Goal: Task Accomplishment & Management: Manage account settings

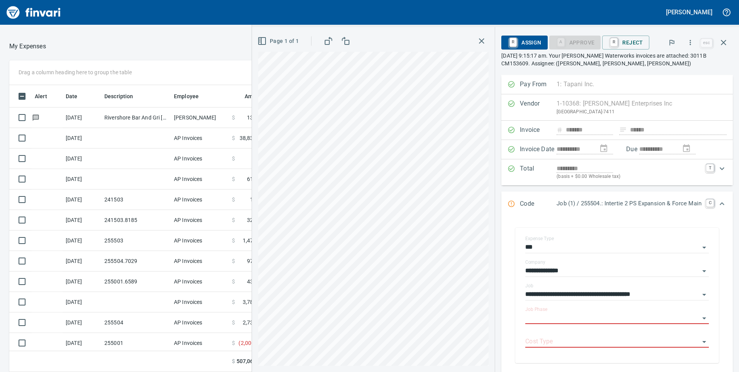
scroll to position [77, 0]
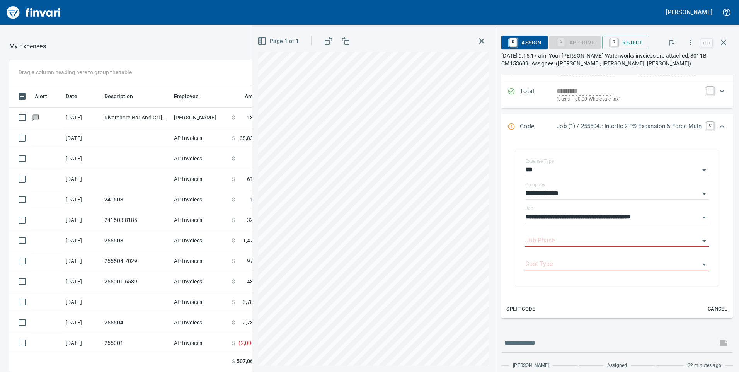
click at [516, 307] on span "Split Code" at bounding box center [520, 308] width 29 height 9
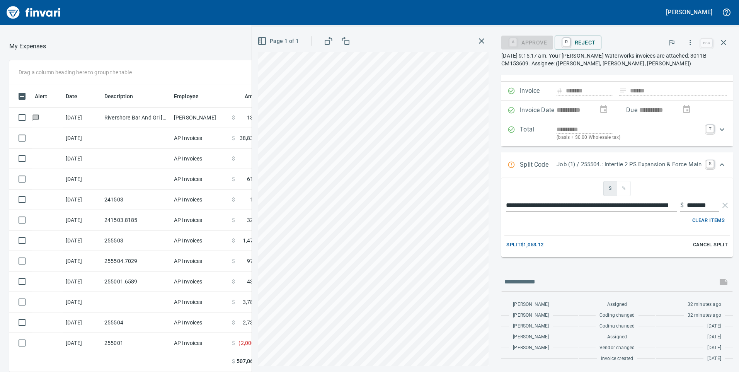
scroll to position [39, 0]
click at [606, 188] on span "$" at bounding box center [610, 188] width 8 height 9
click at [534, 246] on span "Split $1,053.12" at bounding box center [524, 244] width 37 height 9
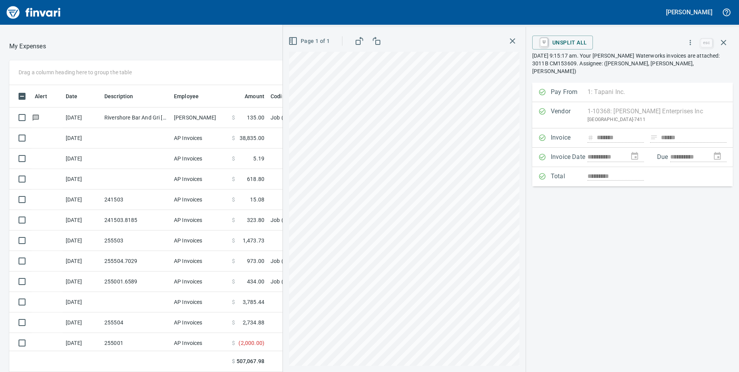
scroll to position [0, 0]
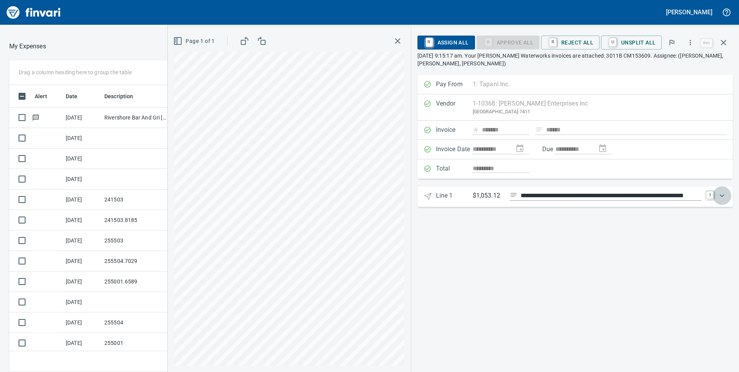
click at [719, 196] on icon "Expand" at bounding box center [721, 195] width 9 height 9
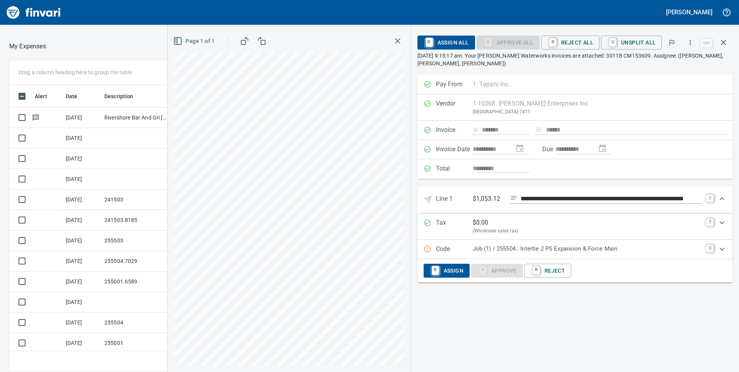
click at [556, 249] on p "Job (1) / 255504.: Intertie 2 PS Expansion & Force Main" at bounding box center [586, 248] width 229 height 9
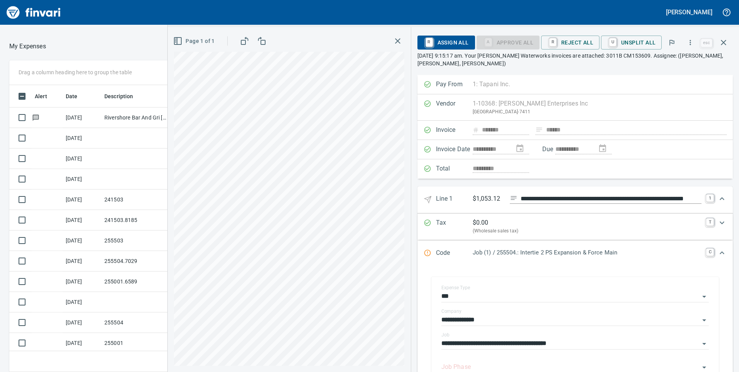
scroll to position [110, 0]
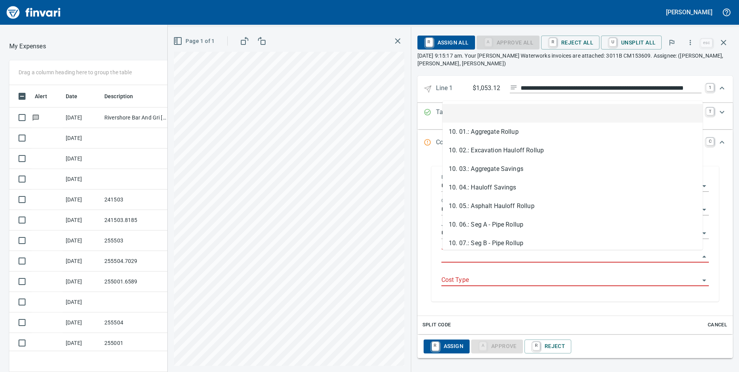
click at [467, 251] on input "Job Phase" at bounding box center [570, 256] width 258 height 11
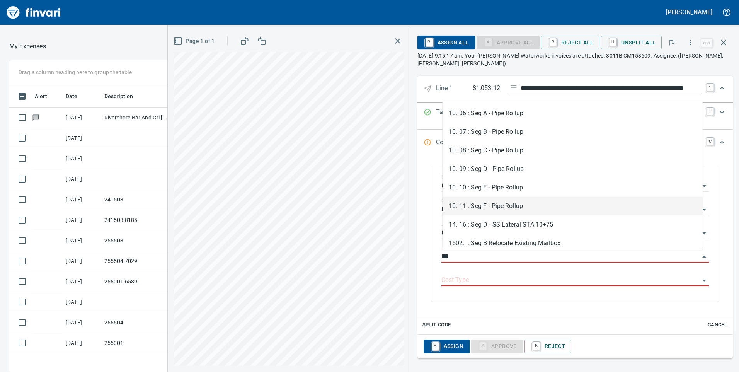
click at [495, 204] on li "10. 11.: Seg F - Pipe Rollup" at bounding box center [572, 206] width 260 height 19
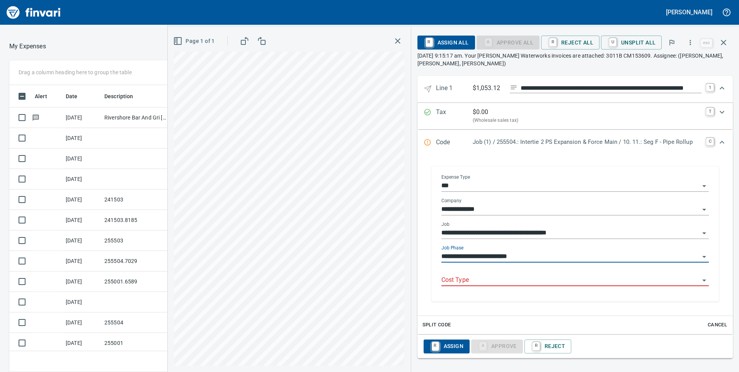
type input "**********"
click at [466, 282] on input "Cost Type" at bounding box center [570, 280] width 258 height 11
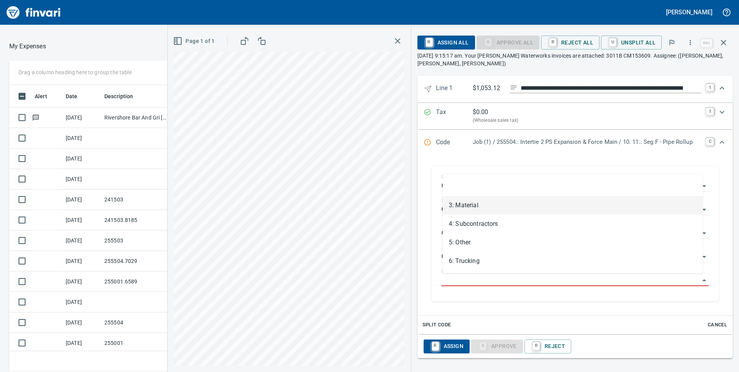
click at [463, 205] on li "3: Material" at bounding box center [572, 205] width 260 height 19
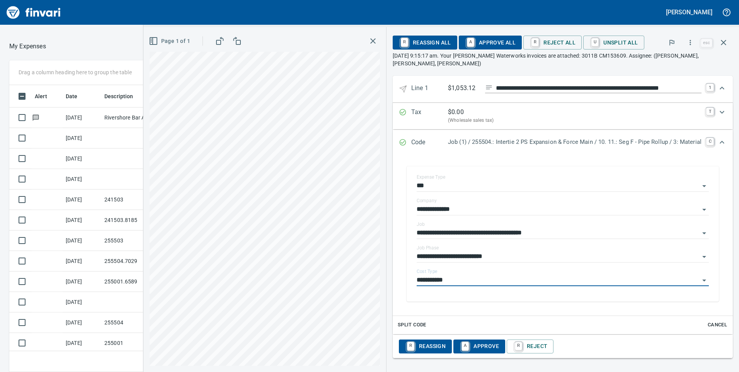
type input "**********"
click at [399, 325] on span "Split Code" at bounding box center [411, 324] width 29 height 9
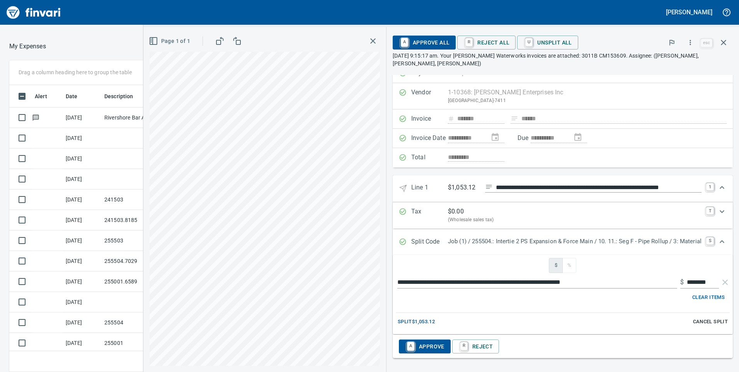
scroll to position [11, 0]
drag, startPoint x: 705, startPoint y: 280, endPoint x: 660, endPoint y: 284, distance: 45.4
click at [660, 284] on div "**********" at bounding box center [563, 282] width 334 height 12
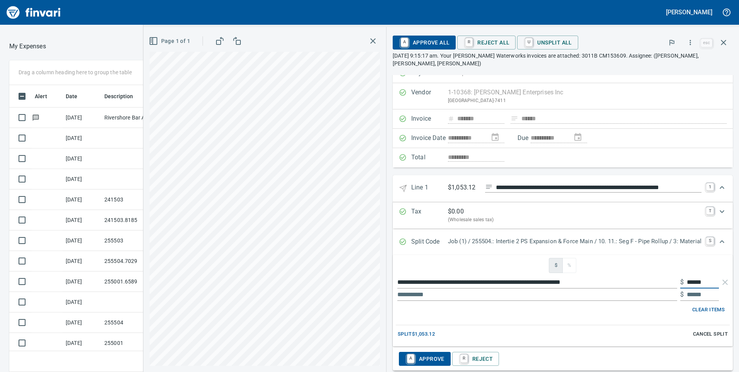
type input "******"
click at [559, 337] on div "Split $1,053.12 Cancel Split" at bounding box center [563, 334] width 334 height 12
click at [426, 334] on span "Split $1,053.12" at bounding box center [415, 333] width 37 height 9
type input "******"
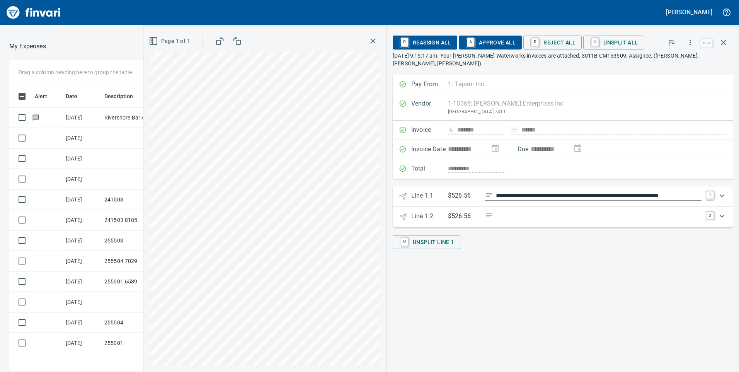
scroll to position [0, 0]
click at [463, 216] on p "$526.56" at bounding box center [463, 216] width 31 height 10
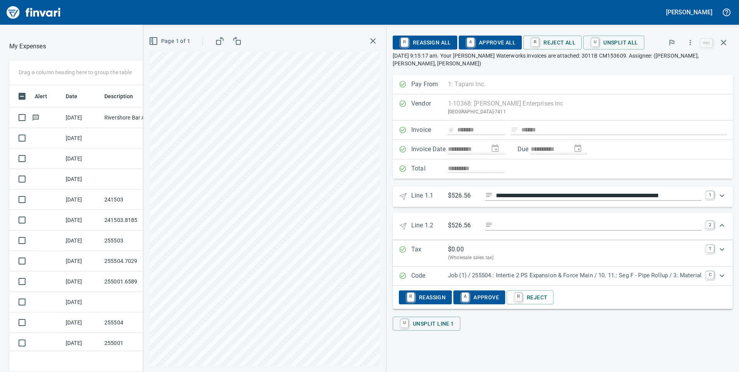
click at [459, 226] on p "$526.56" at bounding box center [463, 226] width 31 height 10
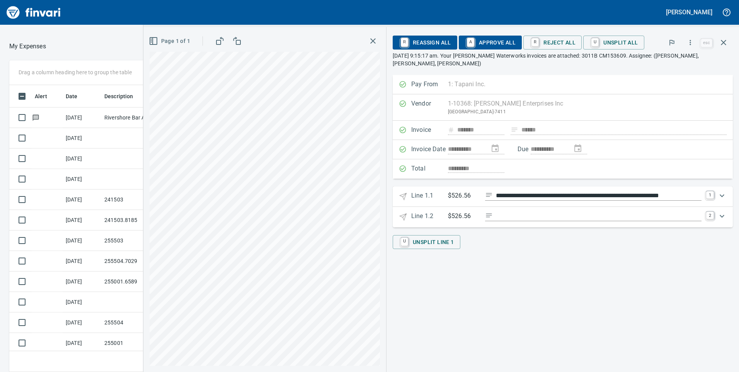
click at [455, 219] on p "$526.56" at bounding box center [463, 216] width 31 height 10
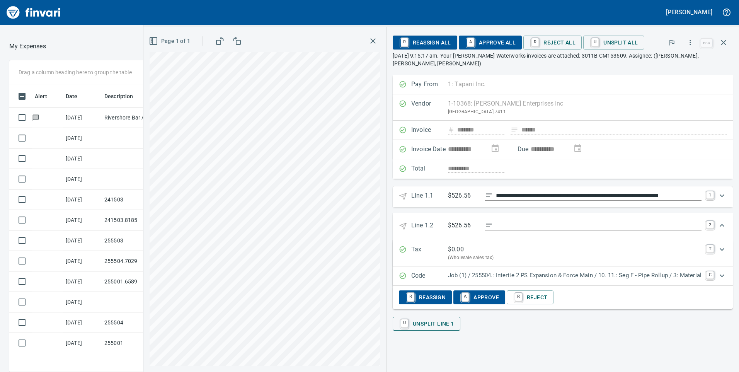
click at [447, 325] on span "U Unsplit Line 1" at bounding box center [426, 323] width 55 height 13
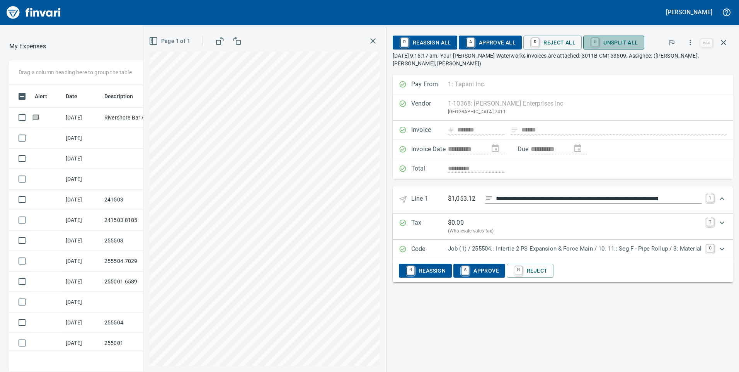
click at [615, 43] on span "U Unsplit All" at bounding box center [613, 42] width 48 height 13
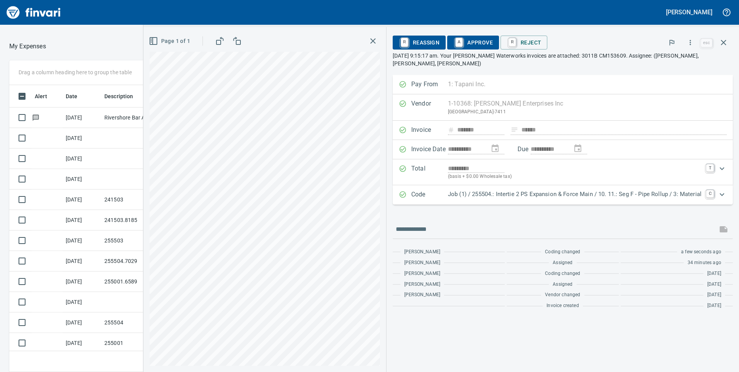
click at [484, 193] on p "Job (1) / 255504.: Intertie 2 PS Expansion & Force Main / 10. 11.: Seg F - Pipe…" at bounding box center [574, 194] width 253 height 9
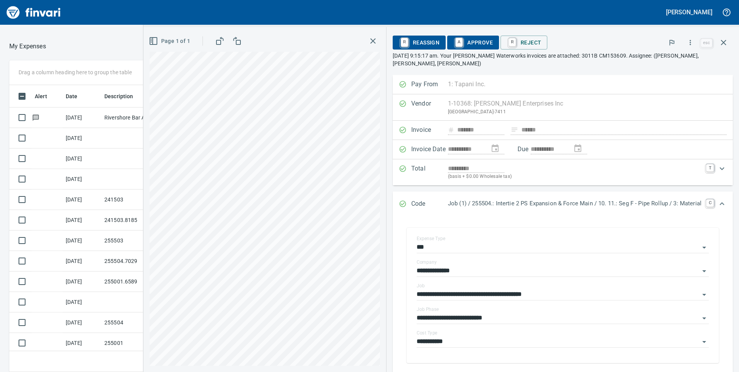
scroll to position [116, 0]
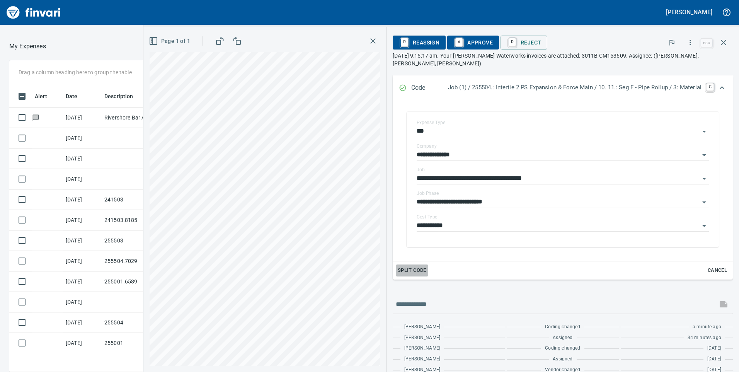
click at [399, 269] on span "Split Code" at bounding box center [411, 270] width 29 height 9
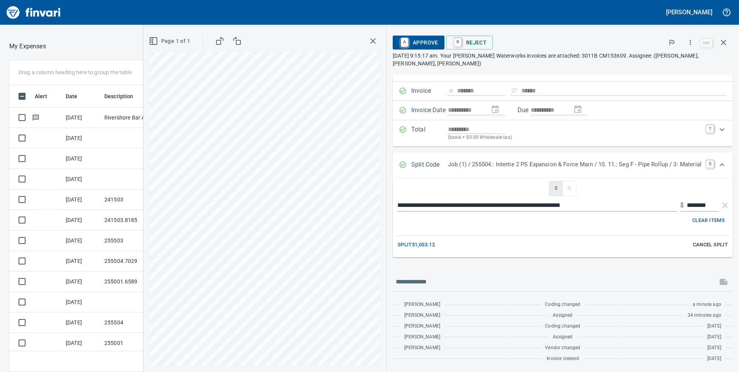
scroll to position [39, 0]
drag, startPoint x: 706, startPoint y: 204, endPoint x: 669, endPoint y: 208, distance: 37.4
click at [669, 208] on div "**********" at bounding box center [563, 205] width 334 height 12
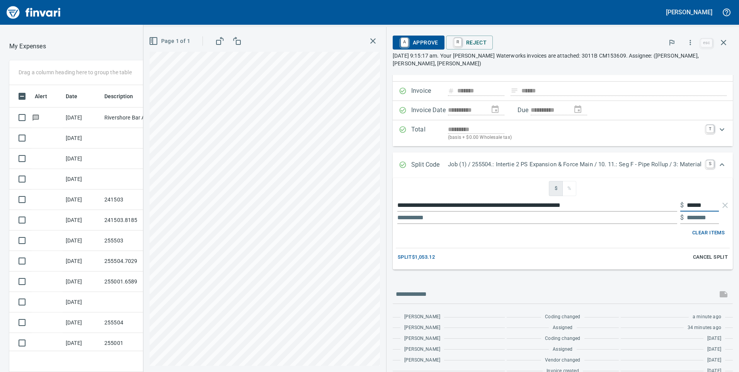
type input "******"
drag, startPoint x: 708, startPoint y: 221, endPoint x: 665, endPoint y: 222, distance: 43.3
click at [665, 222] on div "$" at bounding box center [563, 217] width 334 height 12
drag, startPoint x: 704, startPoint y: 217, endPoint x: 687, endPoint y: 219, distance: 17.4
click at [687, 219] on input "text" at bounding box center [702, 217] width 32 height 12
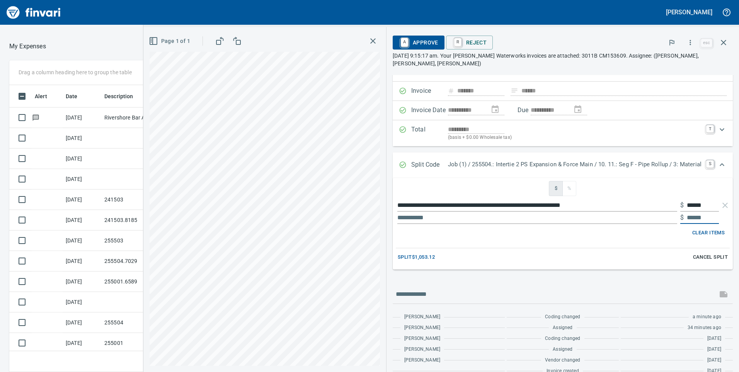
drag, startPoint x: 684, startPoint y: 217, endPoint x: 737, endPoint y: 219, distance: 53.7
click at [737, 219] on div "**********" at bounding box center [562, 223] width 352 height 297
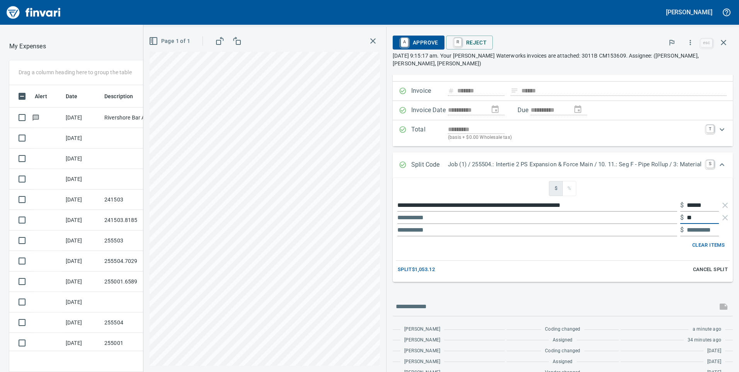
type input "*"
type input "******"
click at [701, 229] on input "text" at bounding box center [702, 230] width 32 height 12
click at [423, 269] on span "Split $1,053.12" at bounding box center [415, 269] width 37 height 9
type input "******"
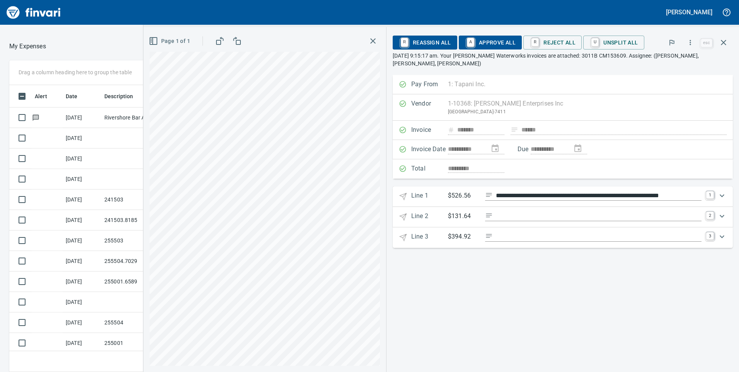
scroll to position [0, 0]
click at [723, 195] on icon "Expand" at bounding box center [721, 195] width 5 height 3
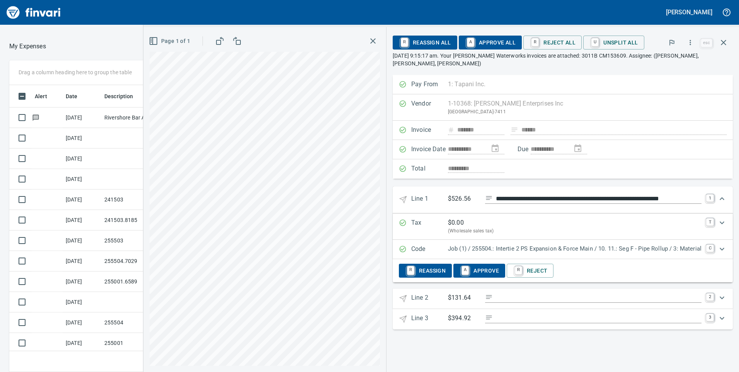
click at [513, 250] on p "Job (1) / 255504.: Intertie 2 PS Expansion & Force Main / 10. 11.: Seg F - Pipe…" at bounding box center [574, 248] width 253 height 9
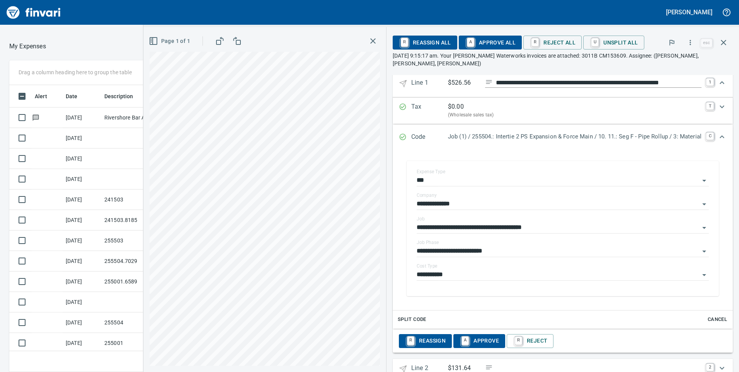
scroll to position [158, 0]
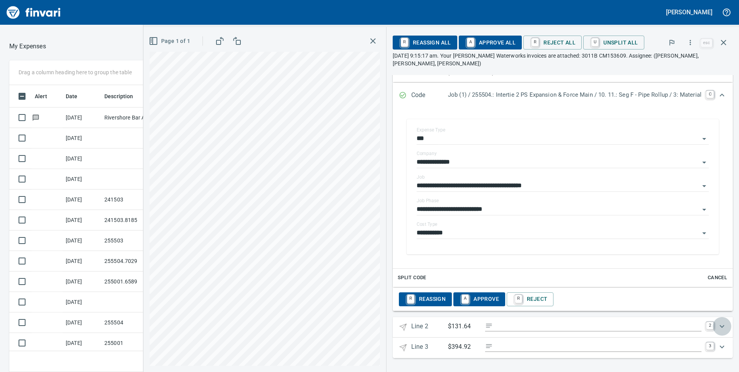
click at [719, 326] on icon "Expand" at bounding box center [721, 325] width 5 height 3
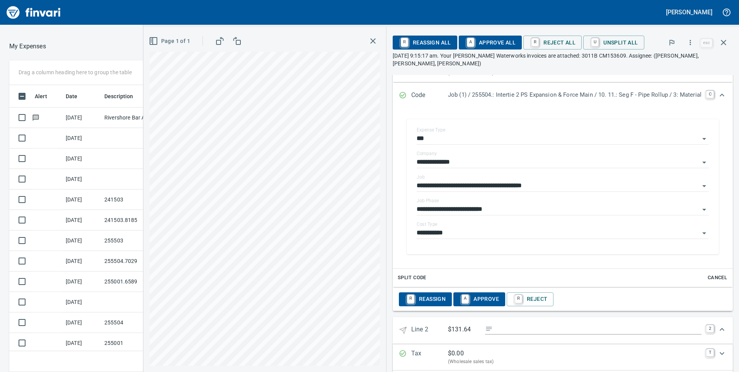
scroll to position [239, 0]
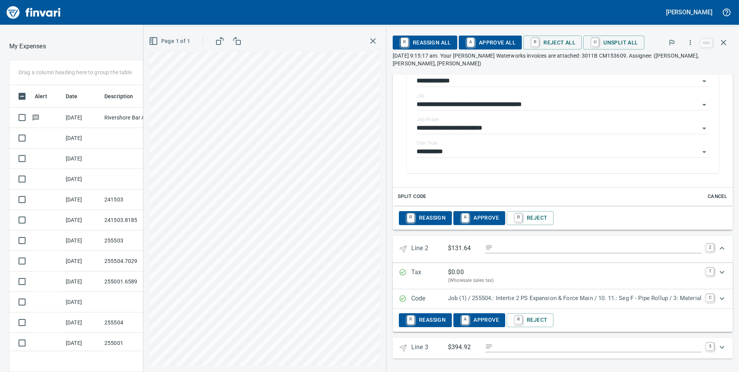
click at [671, 304] on div "Code Job (1) / 255504.: Intertie 2 PS Expansion & Force Main / 10. 11.: Seg F -…" at bounding box center [562, 298] width 340 height 19
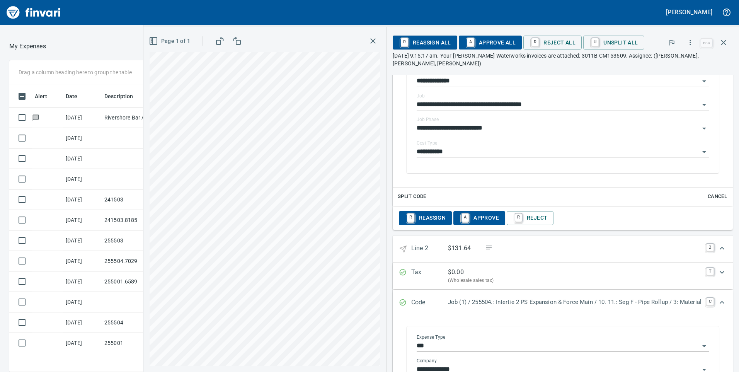
scroll to position [393, 0]
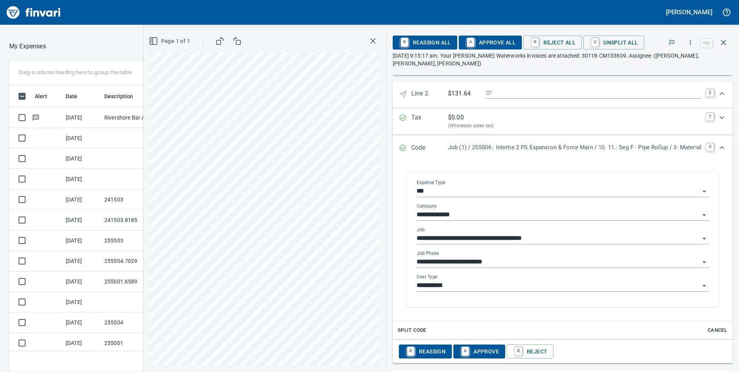
click at [702, 261] on icon "Open" at bounding box center [704, 262] width 4 height 2
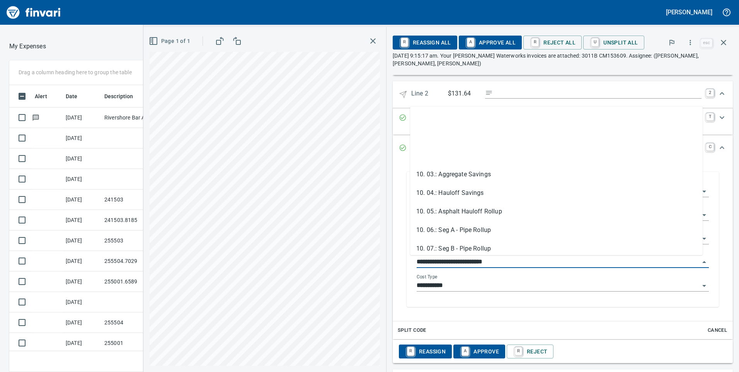
scroll to position [77, 0]
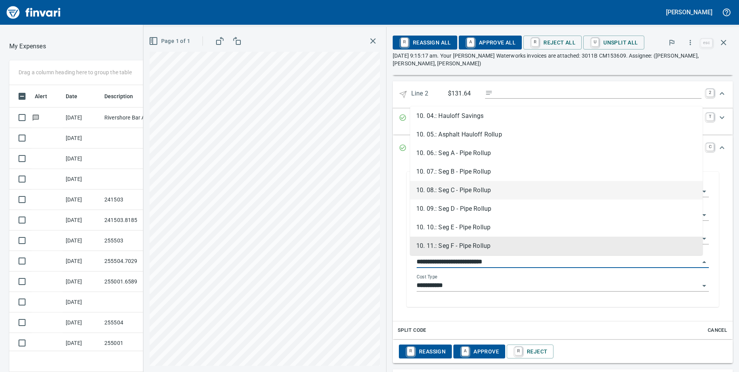
drag, startPoint x: 470, startPoint y: 188, endPoint x: 484, endPoint y: 306, distance: 119.3
click at [470, 188] on li "10. 08.: Seg C - Pipe Rollup" at bounding box center [556, 190] width 292 height 19
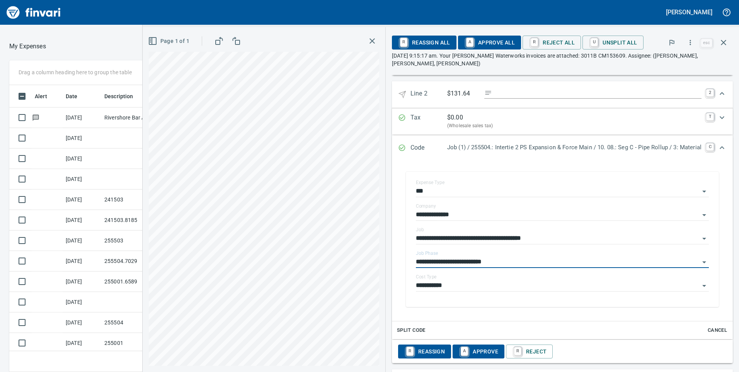
type input "**********"
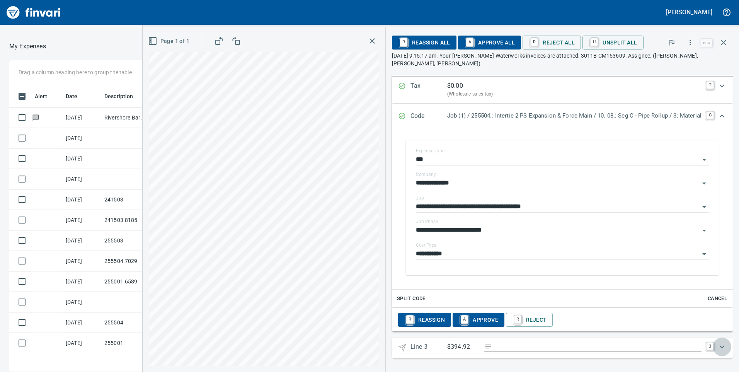
click at [717, 346] on icon "Expand" at bounding box center [721, 346] width 9 height 9
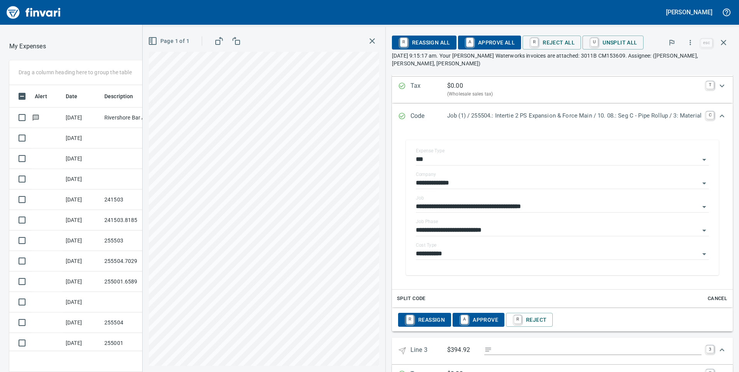
scroll to position [500, 0]
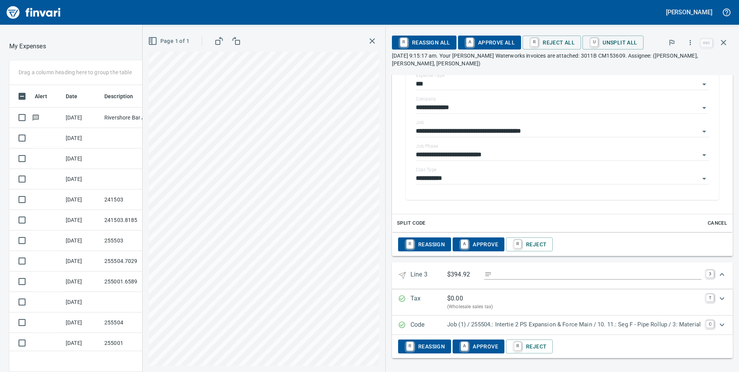
click at [655, 326] on p "Job (1) / 255504.: Intertie 2 PS Expansion & Force Main / 10. 11.: Seg F - Pipe…" at bounding box center [574, 324] width 254 height 9
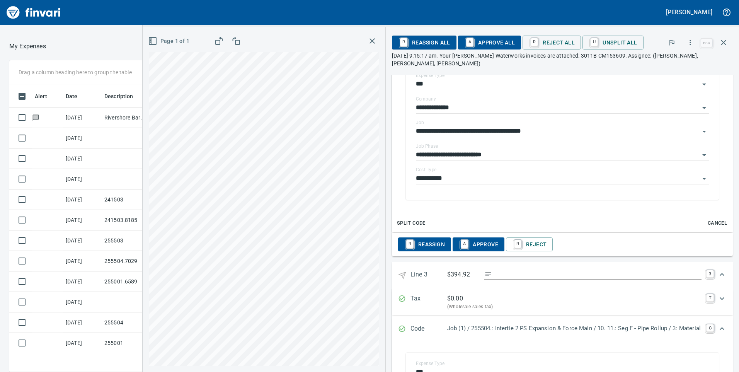
scroll to position [686, 0]
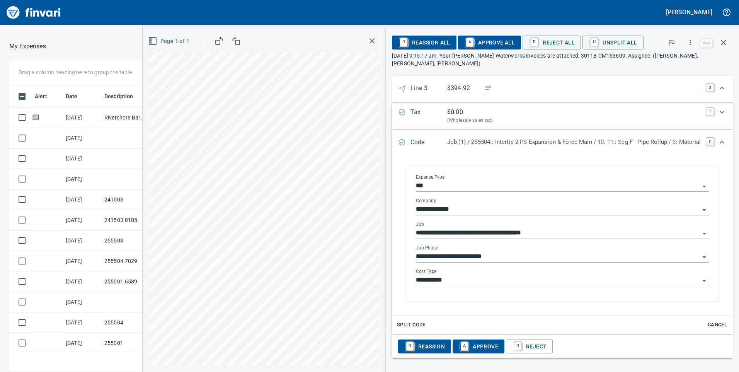
click at [473, 259] on input "**********" at bounding box center [558, 256] width 284 height 11
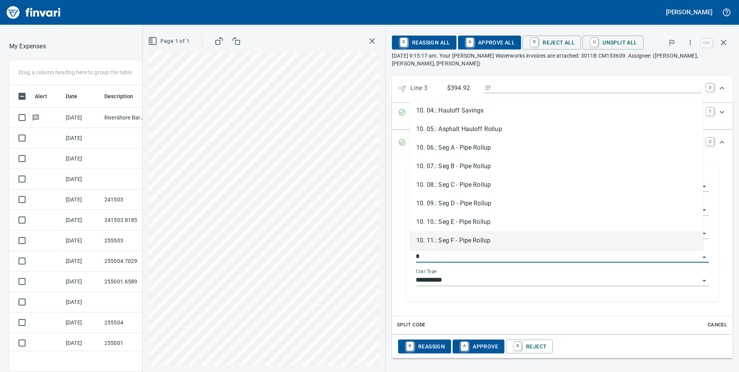
scroll to position [275, 509]
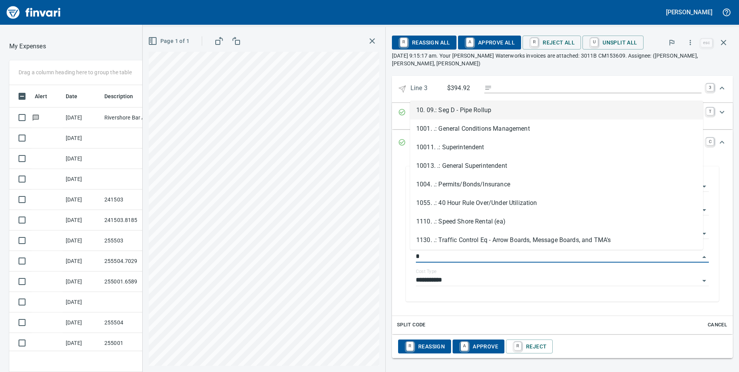
click at [499, 109] on li "10. 09.: Seg D - Pipe Rollup" at bounding box center [556, 110] width 293 height 19
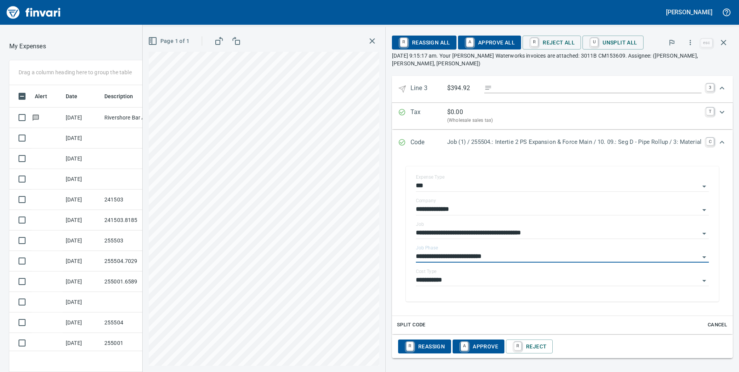
type input "**********"
click at [493, 42] on span "A Approve All" at bounding box center [489, 42] width 51 height 13
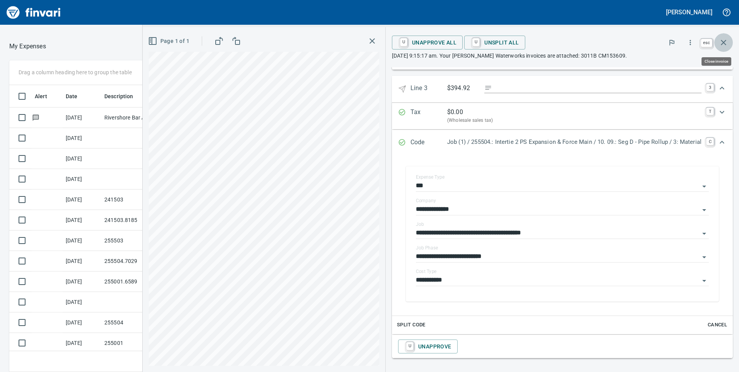
click at [725, 44] on icon "button" at bounding box center [722, 42] width 5 height 5
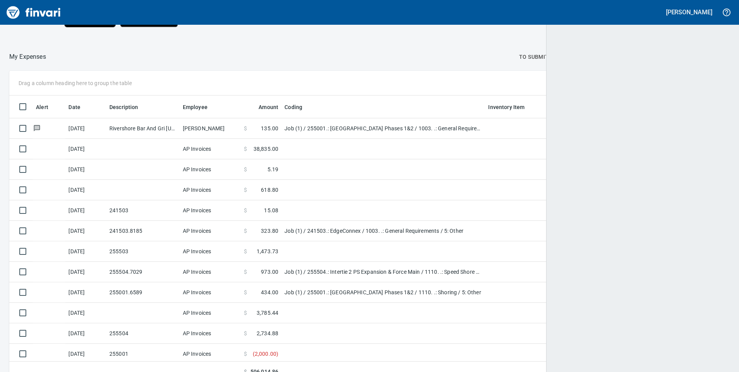
scroll to position [281, 702]
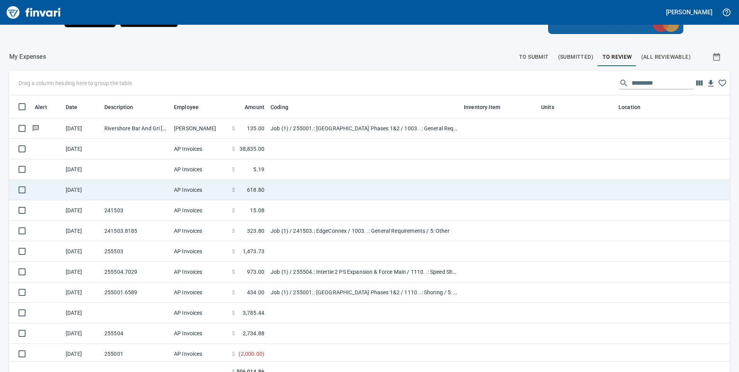
click at [246, 196] on td "$ 618.80" at bounding box center [248, 190] width 39 height 20
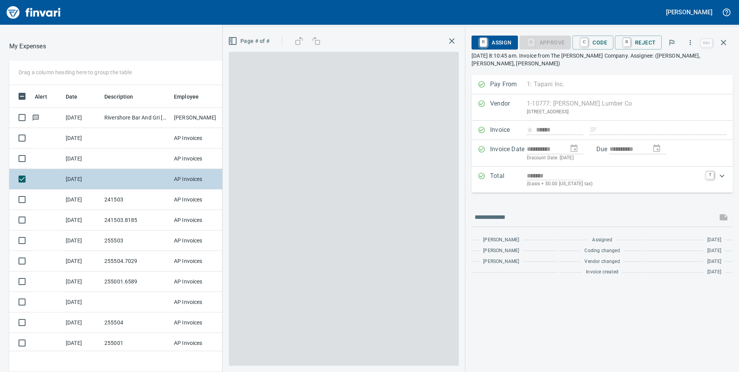
scroll to position [275, 509]
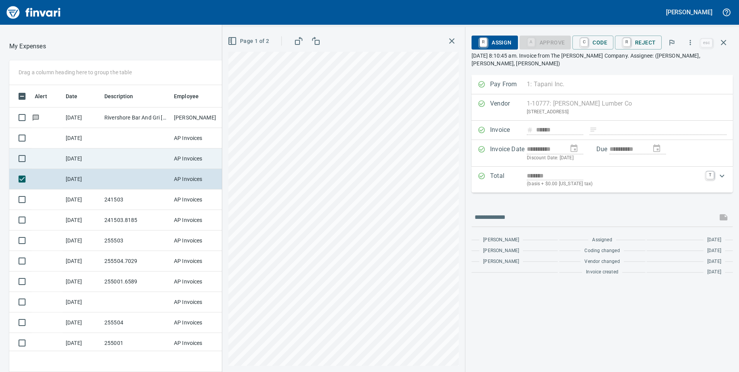
click at [147, 164] on td at bounding box center [136, 158] width 70 height 20
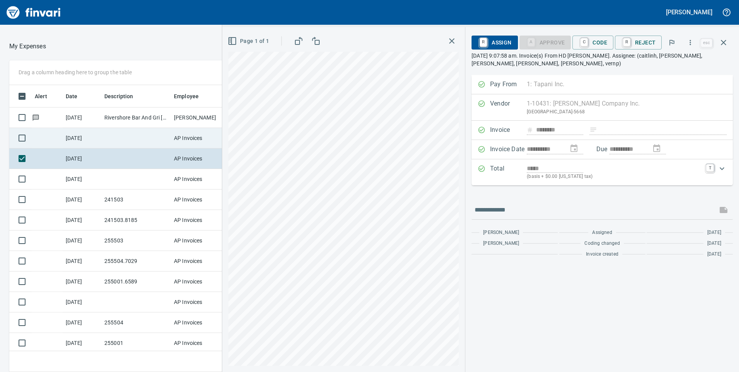
click at [147, 145] on td at bounding box center [136, 138] width 70 height 20
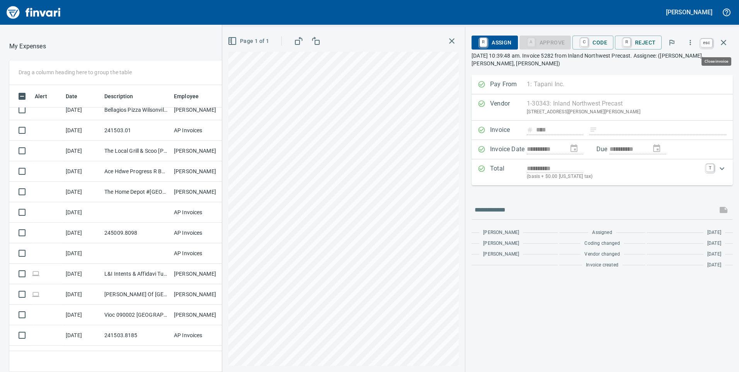
scroll to position [275, 509]
click at [727, 40] on icon "button" at bounding box center [722, 42] width 9 height 9
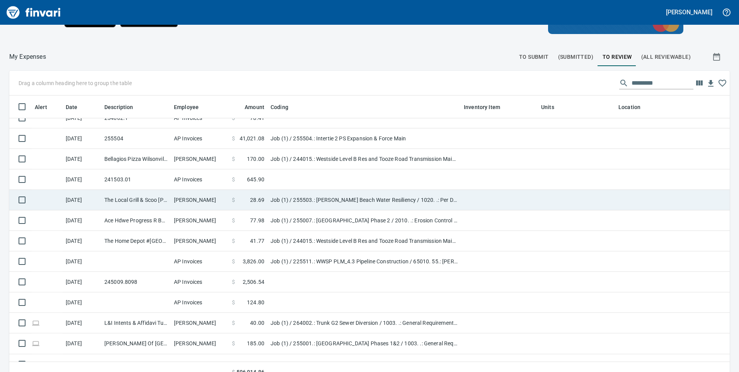
scroll to position [811, 0]
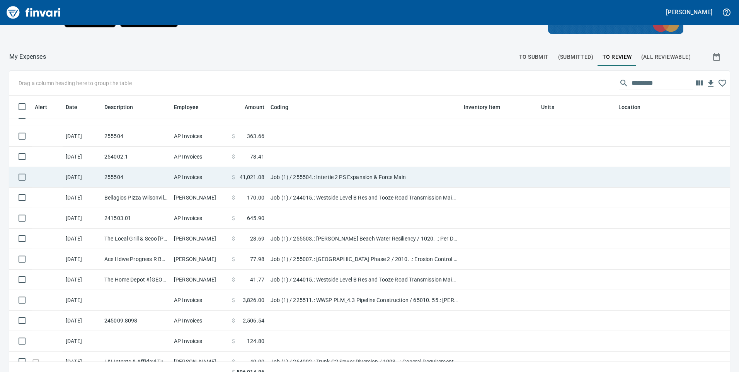
click at [295, 181] on td "Job (1) / 255504.: Intertie 2 PS Expansion & Force Main" at bounding box center [363, 177] width 193 height 20
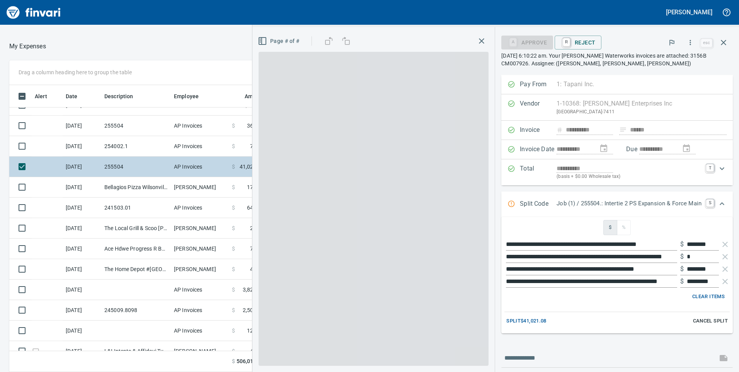
scroll to position [275, 509]
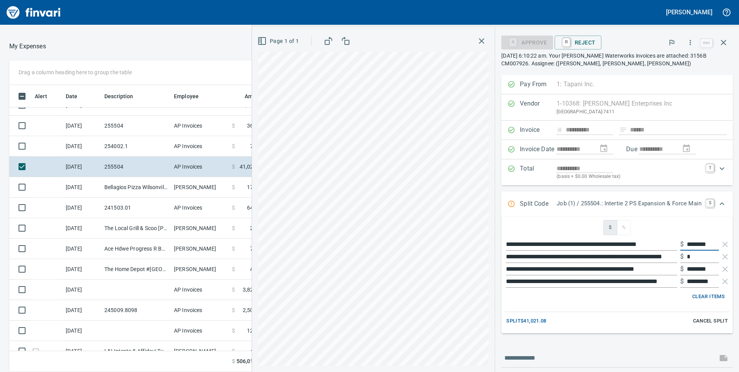
drag, startPoint x: 709, startPoint y: 244, endPoint x: 672, endPoint y: 244, distance: 36.7
click at [672, 244] on div "**********" at bounding box center [616, 244] width 225 height 12
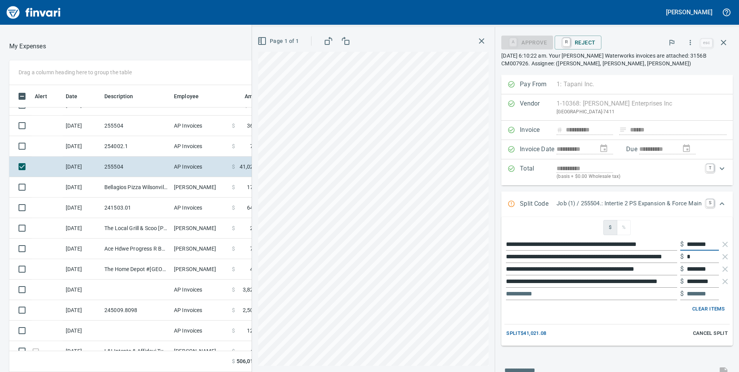
type input "********"
click at [701, 255] on input "*" at bounding box center [702, 256] width 32 height 12
type input "*"
type input "********"
drag, startPoint x: 707, startPoint y: 269, endPoint x: 671, endPoint y: 272, distance: 36.8
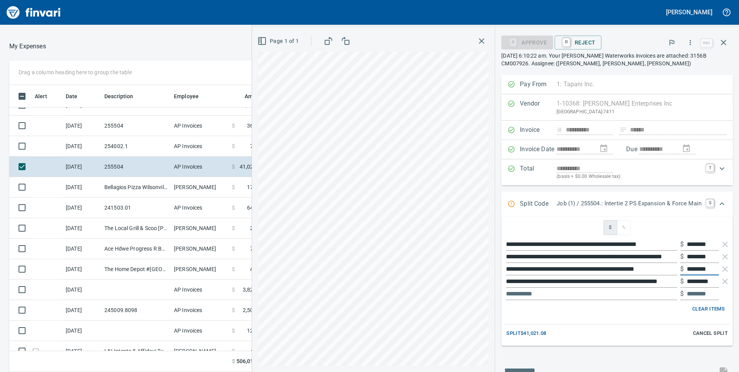
click at [671, 272] on div "**********" at bounding box center [616, 269] width 225 height 12
type input "********"
drag, startPoint x: 710, startPoint y: 280, endPoint x: 679, endPoint y: 284, distance: 30.7
click at [680, 284] on div "$ *********" at bounding box center [699, 281] width 39 height 12
type input "*"
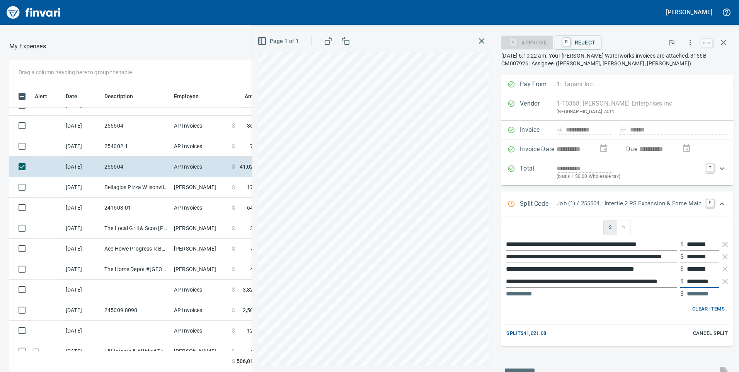
type input "*********"
click at [691, 294] on input "text" at bounding box center [702, 293] width 32 height 12
drag, startPoint x: 682, startPoint y: 294, endPoint x: 718, endPoint y: 296, distance: 36.0
click at [721, 298] on div "$" at bounding box center [616, 293] width 225 height 12
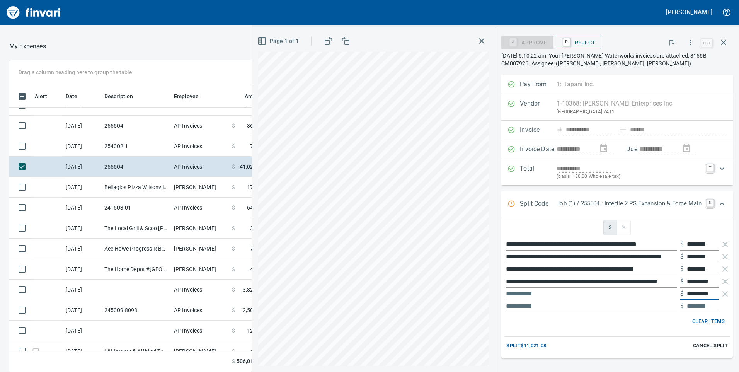
type input "*********"
click at [534, 344] on span "Split $41,021.08" at bounding box center [526, 345] width 40 height 9
type input "********"
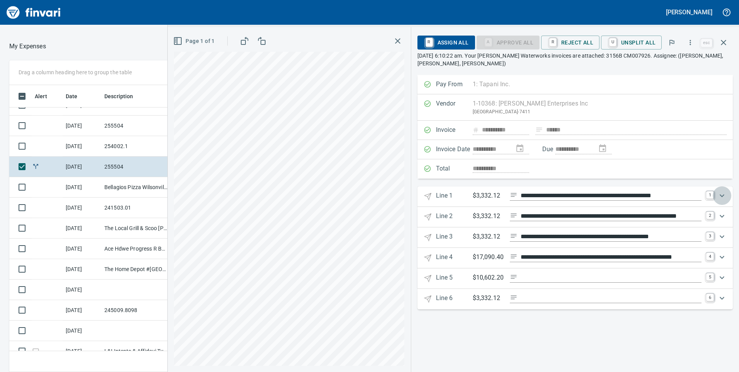
click at [723, 196] on icon "Expand" at bounding box center [721, 195] width 9 height 9
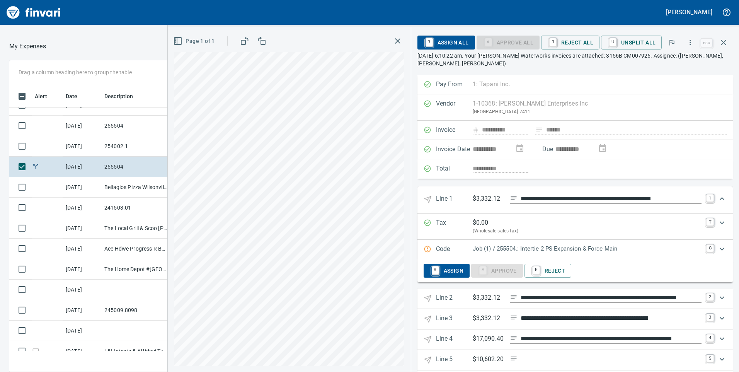
click at [670, 248] on p "Job (1) / 255504.: Intertie 2 PS Expansion & Force Main" at bounding box center [586, 248] width 229 height 9
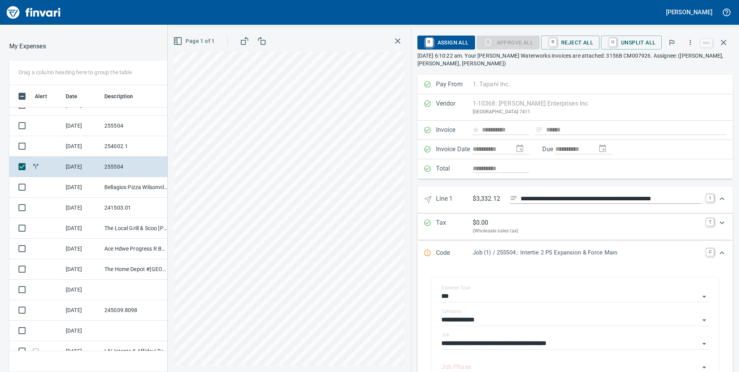
scroll to position [193, 0]
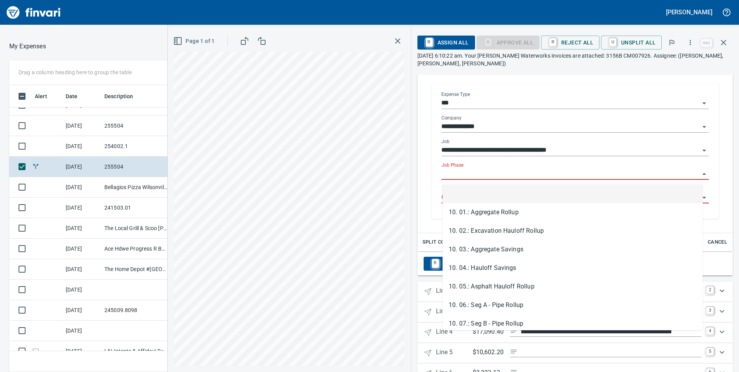
click at [475, 175] on input "Job Phase" at bounding box center [570, 173] width 258 height 11
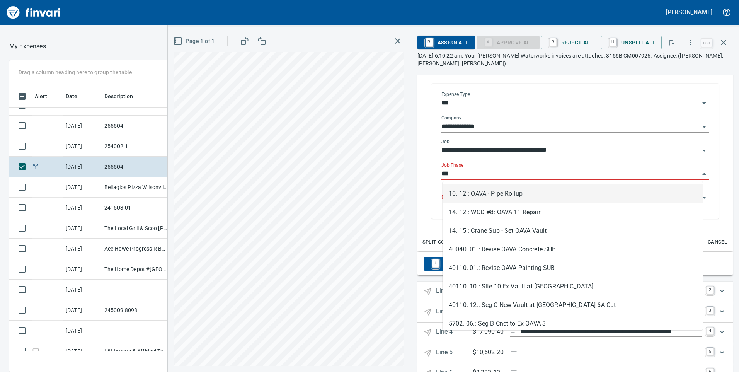
scroll to position [275, 509]
click at [497, 198] on li "10. 12.: OAVA - Pipe Rollup" at bounding box center [572, 193] width 260 height 19
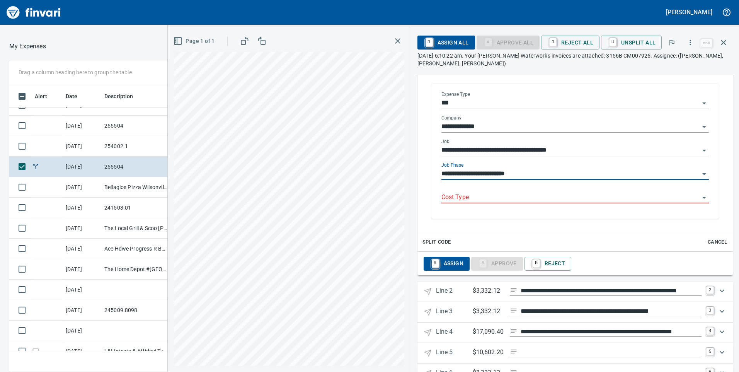
type input "**********"
click at [466, 197] on input "Cost Type" at bounding box center [570, 197] width 258 height 11
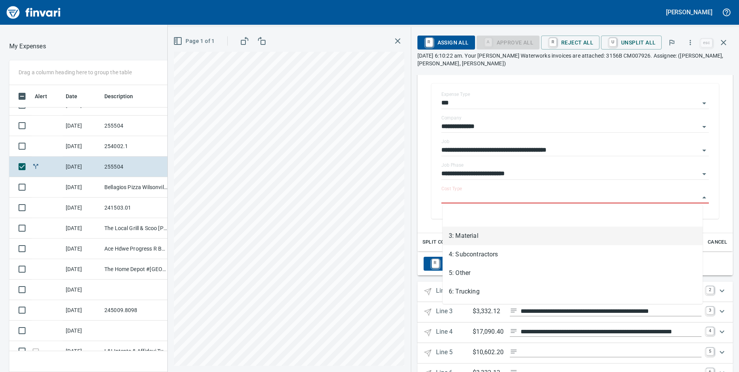
click at [457, 232] on li "3: Material" at bounding box center [572, 235] width 260 height 19
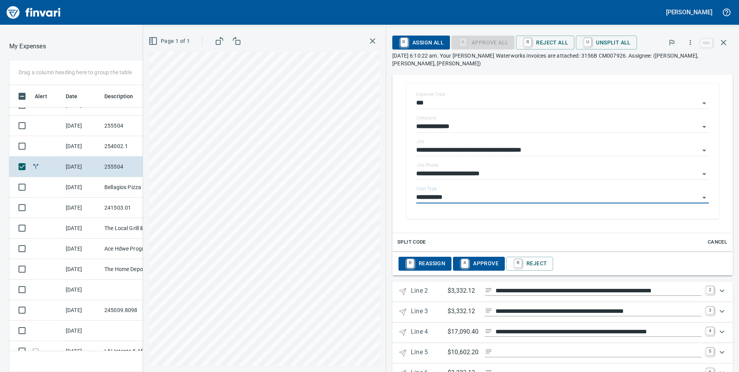
type input "**********"
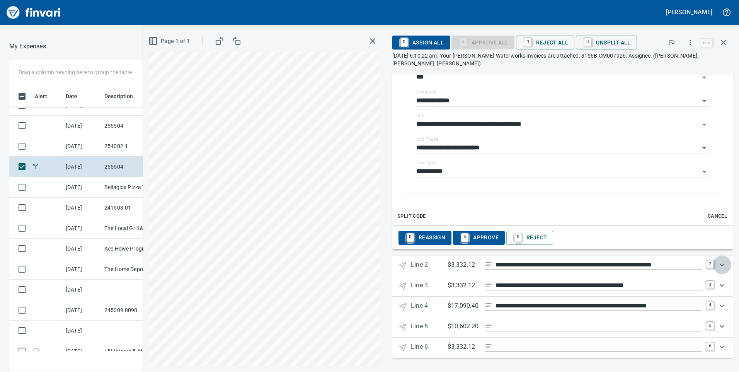
click at [719, 264] on icon "Expand" at bounding box center [721, 264] width 5 height 3
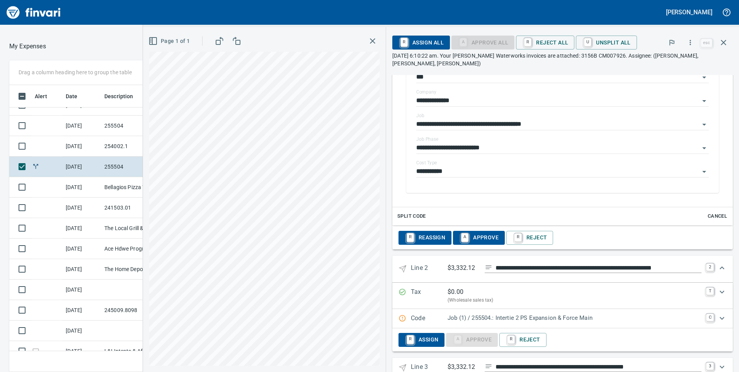
scroll to position [300, 0]
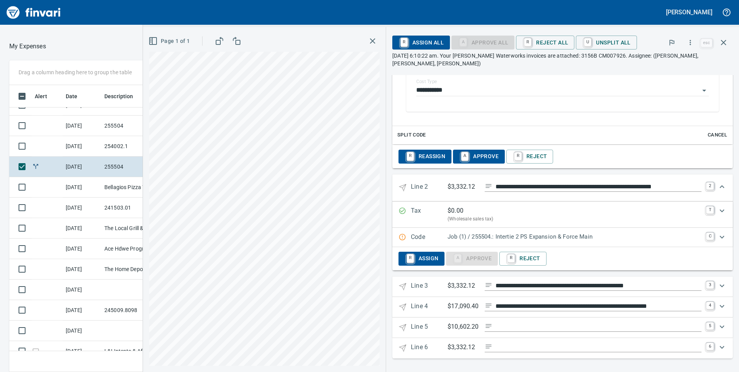
click at [717, 235] on icon "Expand" at bounding box center [721, 236] width 9 height 9
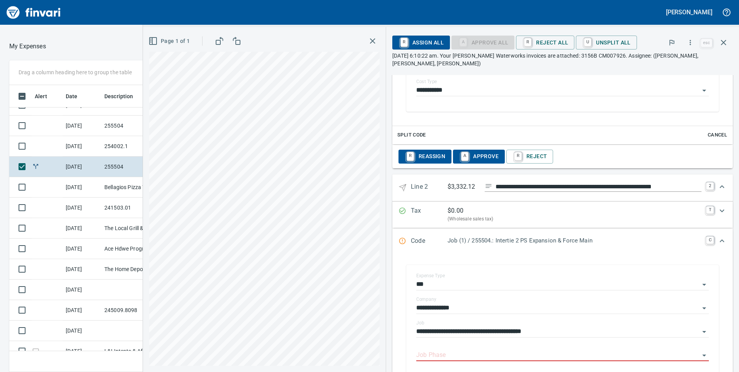
scroll to position [455, 0]
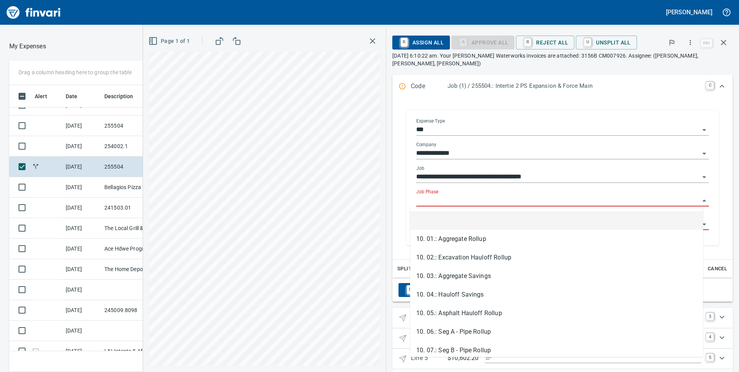
click at [445, 201] on input "Job Phase" at bounding box center [557, 200] width 283 height 11
click at [460, 218] on li "10. 06.: Seg A - Pipe Rollup" at bounding box center [556, 220] width 293 height 19
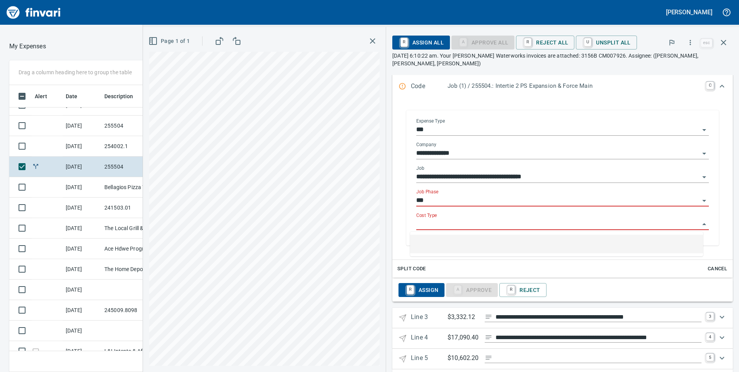
click at [451, 223] on input "Cost Type" at bounding box center [557, 224] width 283 height 11
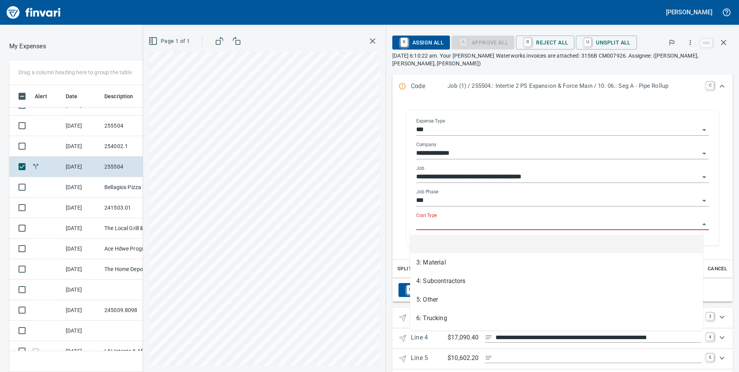
type input "**********"
click at [443, 263] on li "3: Material" at bounding box center [556, 262] width 293 height 19
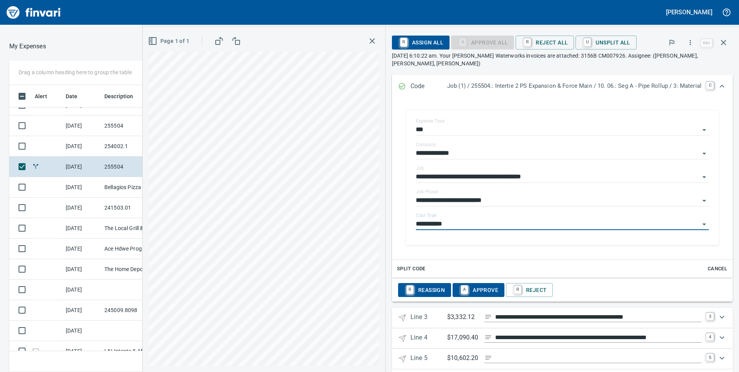
type input "**********"
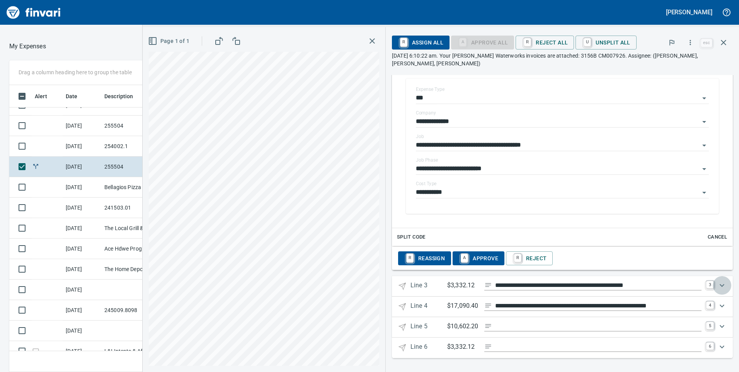
click at [717, 283] on icon "Expand" at bounding box center [721, 284] width 9 height 9
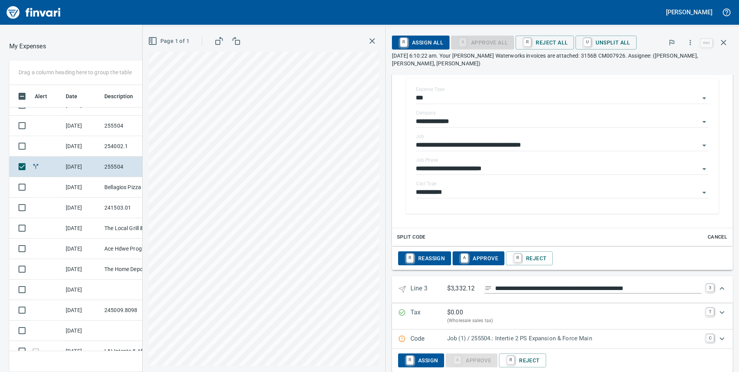
scroll to position [568, 0]
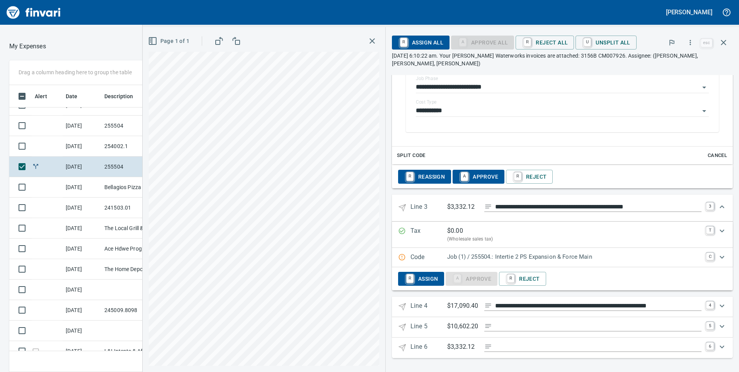
click at [623, 256] on p "Job (1) / 255504.: Intertie 2 PS Expansion & Force Main" at bounding box center [574, 256] width 254 height 9
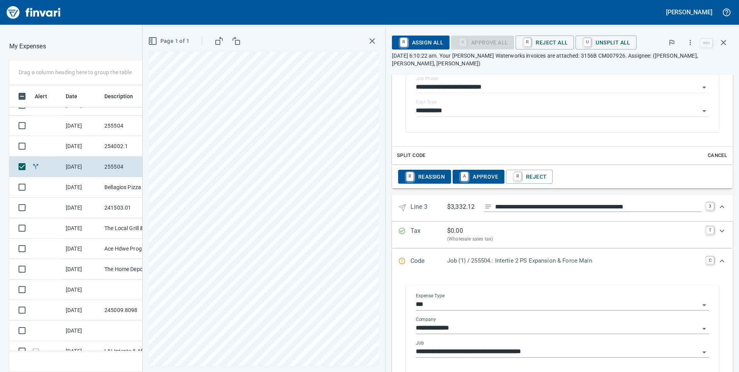
scroll to position [754, 0]
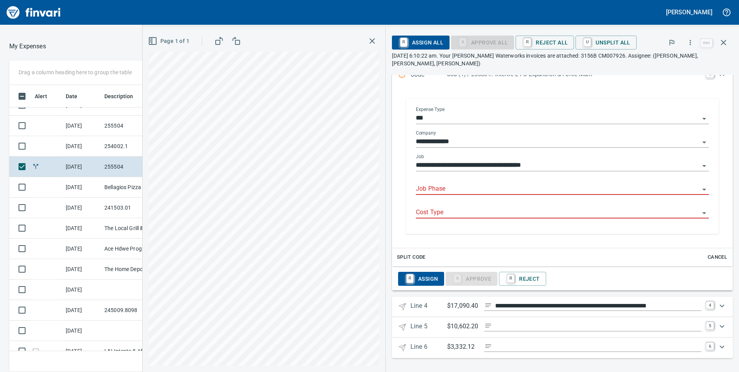
click at [442, 186] on input "Job Phase" at bounding box center [558, 188] width 284 height 11
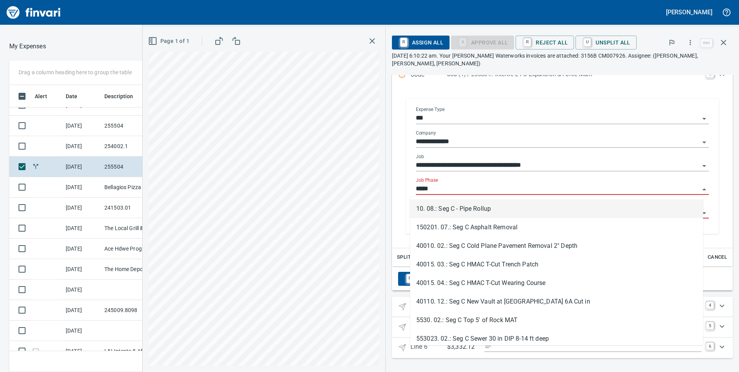
scroll to position [275, 509]
click at [445, 211] on li "10. 08.: Seg C - Pipe Rollup" at bounding box center [556, 208] width 293 height 19
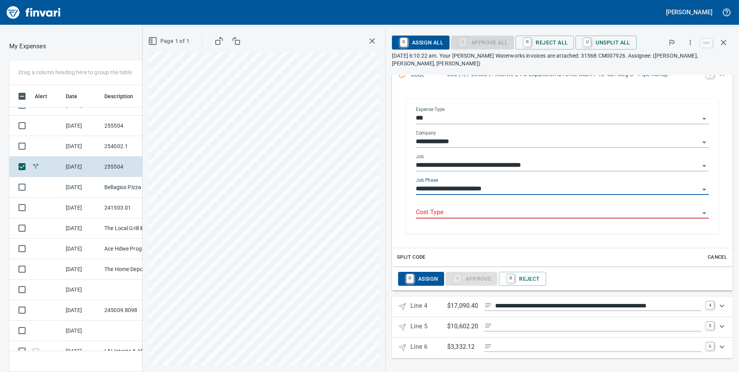
type input "**********"
click at [581, 215] on input "Cost Type" at bounding box center [558, 212] width 284 height 11
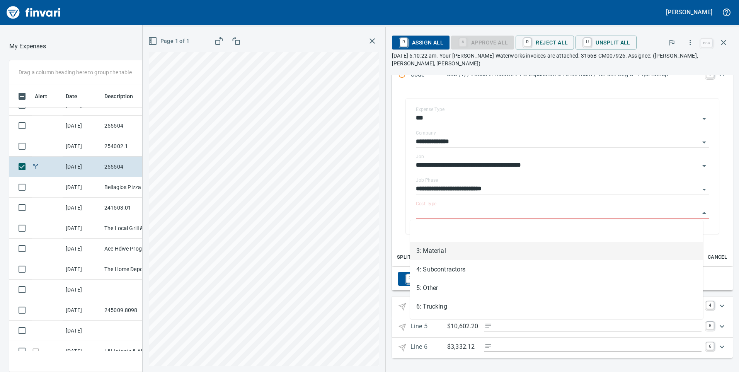
drag, startPoint x: 426, startPoint y: 251, endPoint x: 695, endPoint y: 295, distance: 272.9
click at [426, 251] on li "3: Material" at bounding box center [556, 250] width 293 height 19
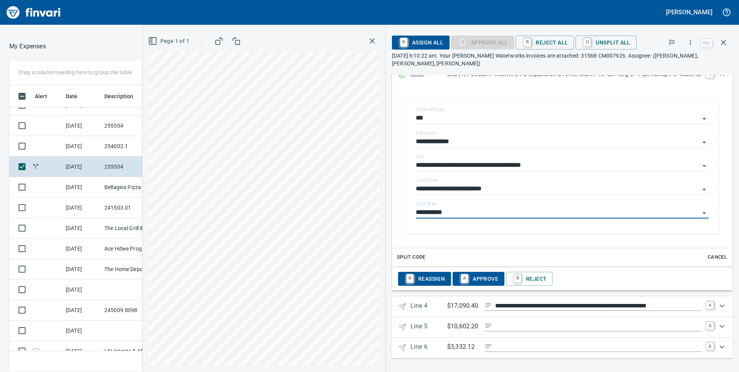
type input "**********"
click at [717, 307] on icon "Expand" at bounding box center [721, 305] width 9 height 9
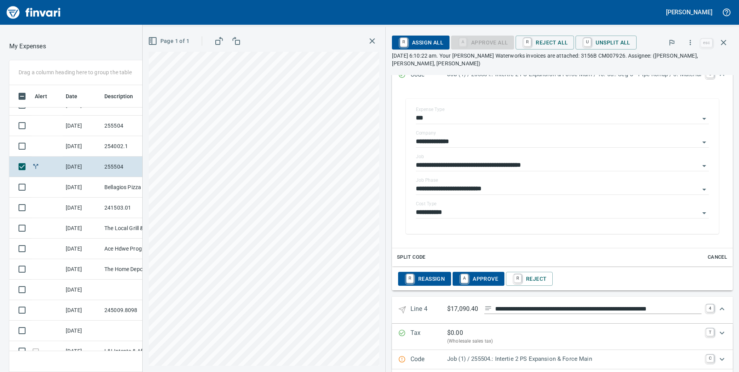
scroll to position [835, 0]
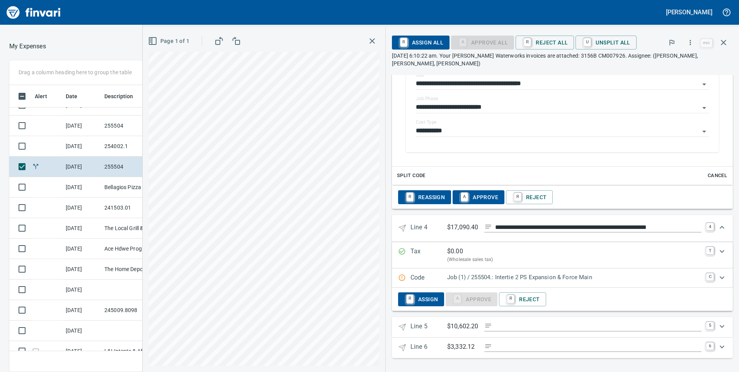
click at [662, 279] on p "Job (1) / 255504.: Intertie 2 PS Expansion & Force Main" at bounding box center [574, 277] width 254 height 9
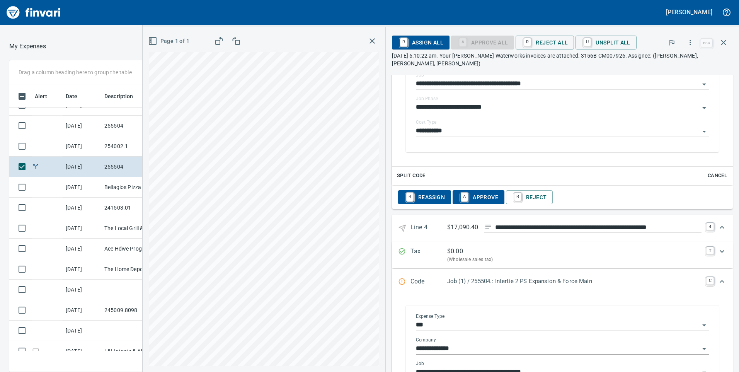
scroll to position [1022, 0]
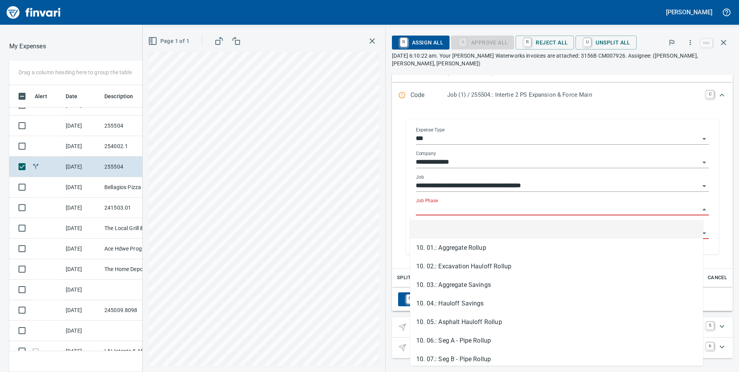
click at [449, 211] on input "Job Phase" at bounding box center [558, 209] width 284 height 11
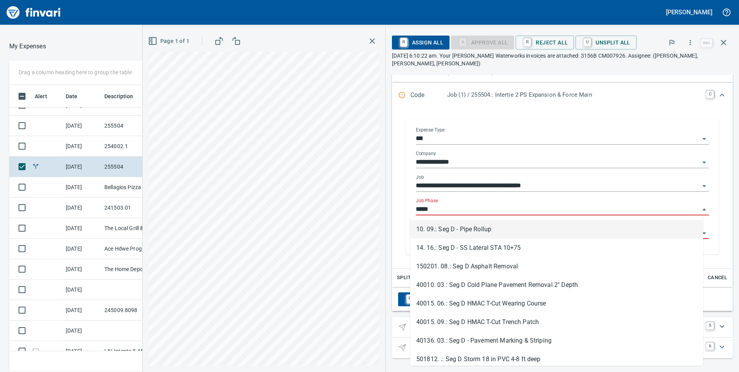
scroll to position [275, 509]
click at [443, 232] on li "10. 09.: Seg D - Pipe Rollup" at bounding box center [556, 229] width 293 height 19
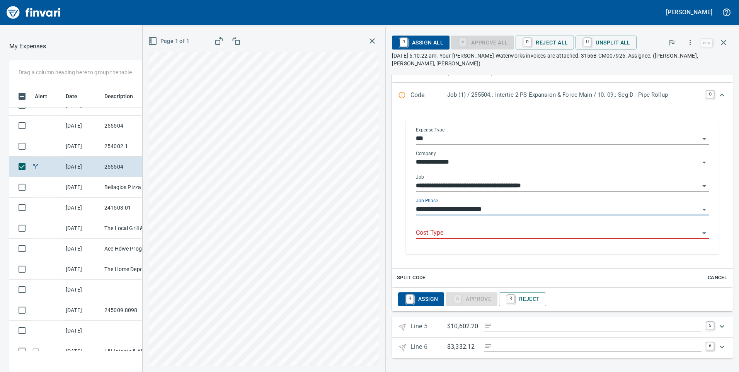
type input "**********"
click at [438, 234] on input "Cost Type" at bounding box center [558, 232] width 284 height 11
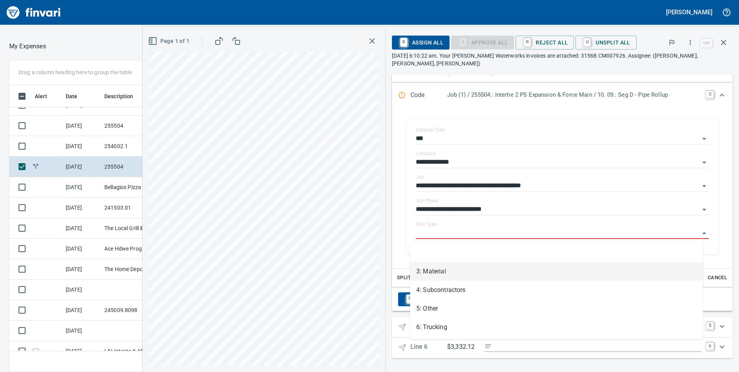
click at [441, 273] on li "3: Material" at bounding box center [556, 271] width 293 height 19
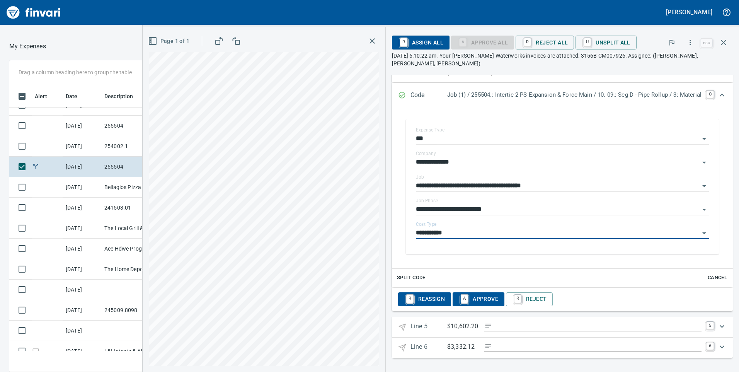
type input "**********"
click at [718, 326] on icon "Expand" at bounding box center [721, 325] width 9 height 9
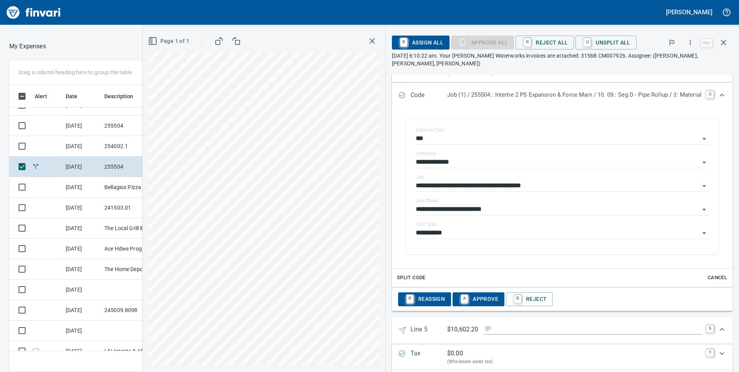
scroll to position [1103, 0]
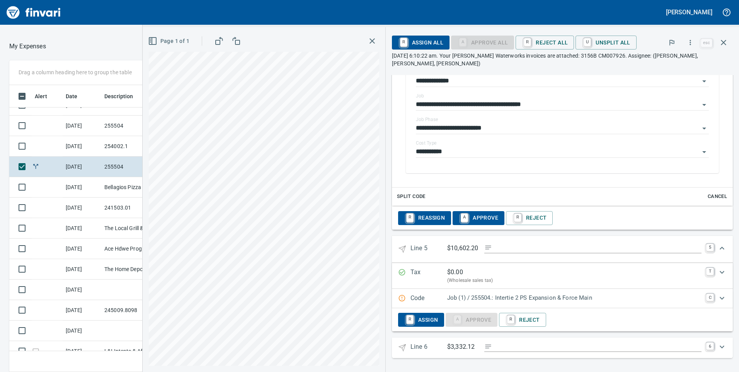
click at [583, 296] on p "Job (1) / 255504.: Intertie 2 PS Expansion & Force Main" at bounding box center [574, 297] width 254 height 9
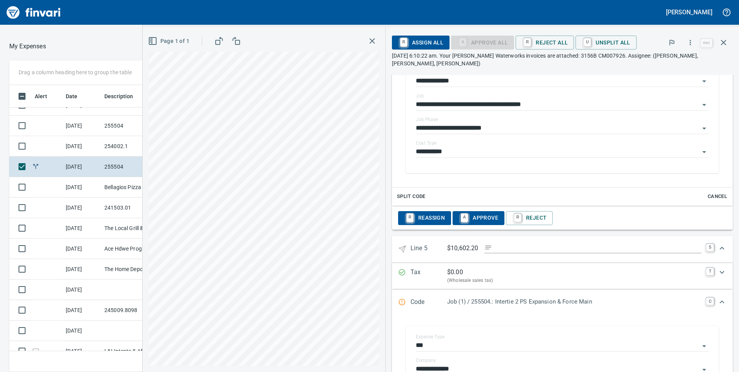
scroll to position [1257, 0]
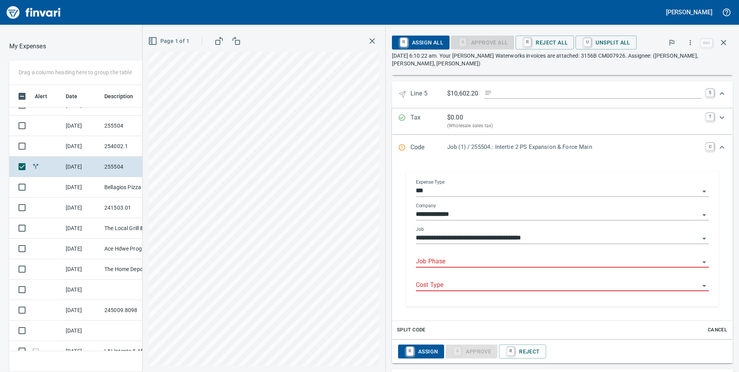
click at [453, 258] on input "Job Phase" at bounding box center [558, 261] width 284 height 11
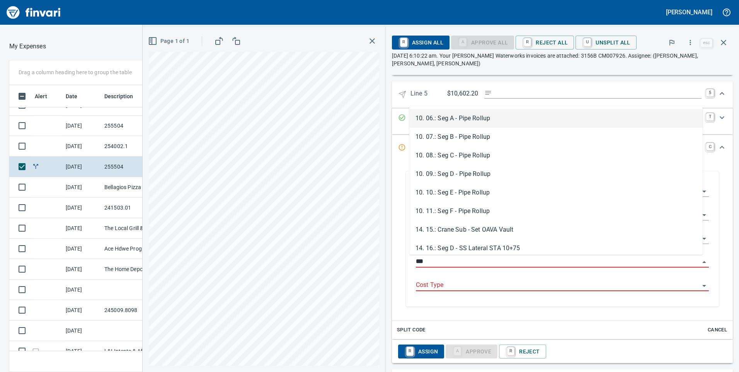
scroll to position [275, 509]
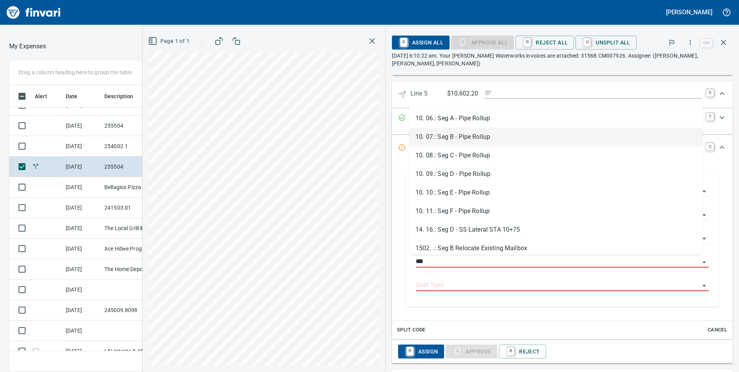
click at [472, 136] on li "10. 07.: Seg B - Pipe Rollup" at bounding box center [555, 136] width 293 height 19
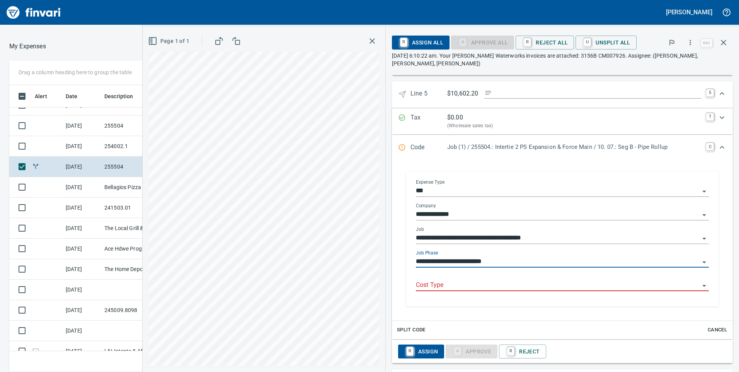
type input "**********"
click at [442, 287] on input "Cost Type" at bounding box center [558, 285] width 284 height 11
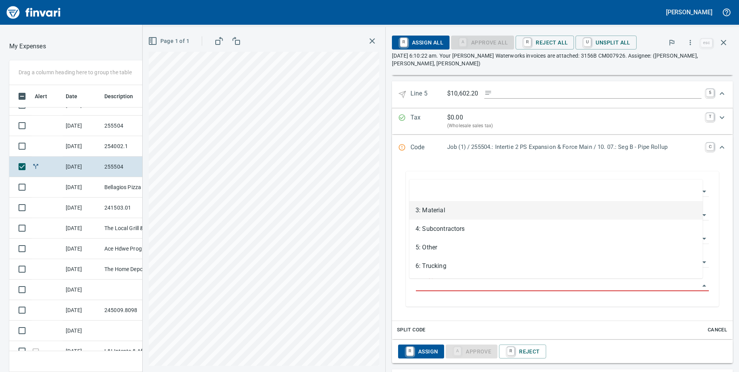
click at [422, 208] on li "3: Material" at bounding box center [555, 210] width 293 height 19
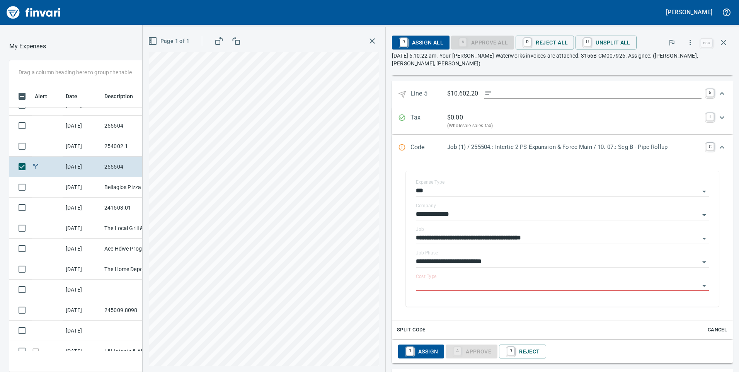
type input "**********"
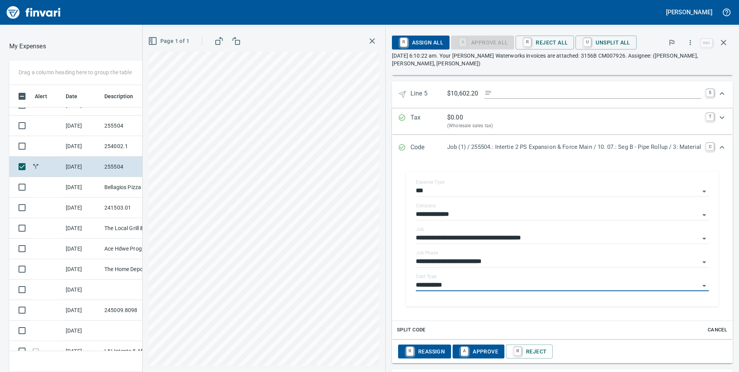
scroll to position [1289, 0]
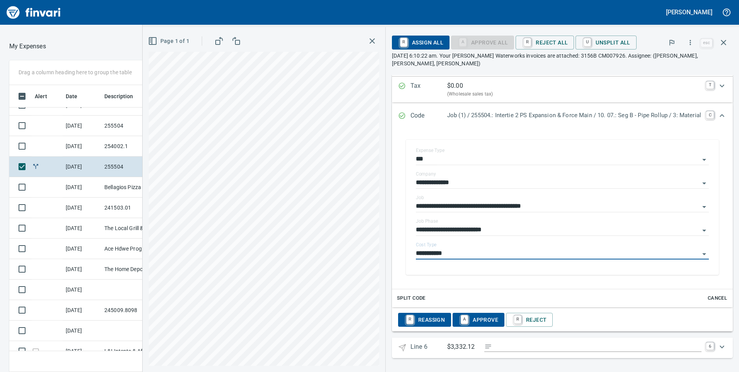
click at [717, 345] on icon "Expand" at bounding box center [721, 346] width 9 height 9
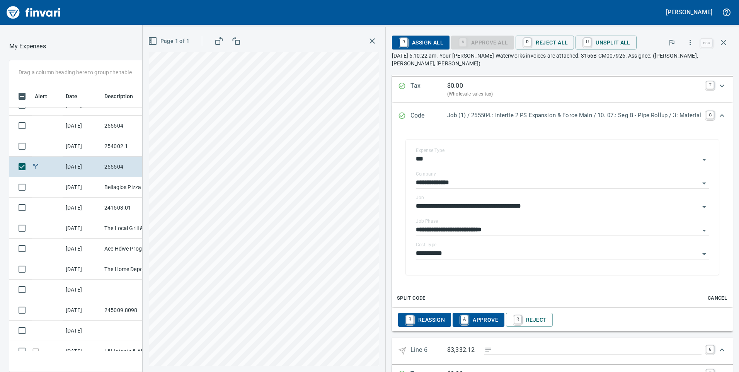
scroll to position [1364, 0]
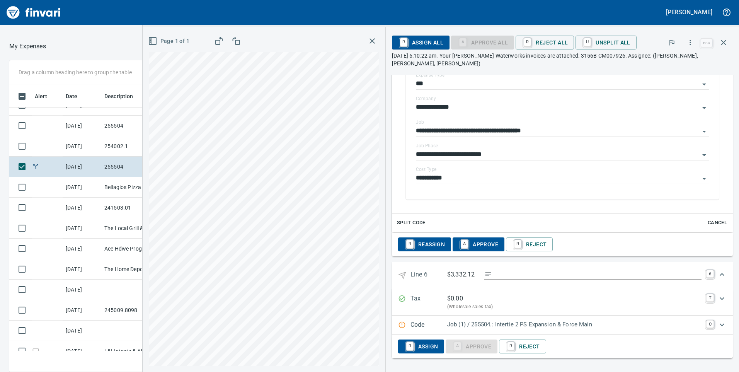
click at [606, 328] on p "Job (1) / 255504.: Intertie 2 PS Expansion & Force Main" at bounding box center [574, 324] width 254 height 9
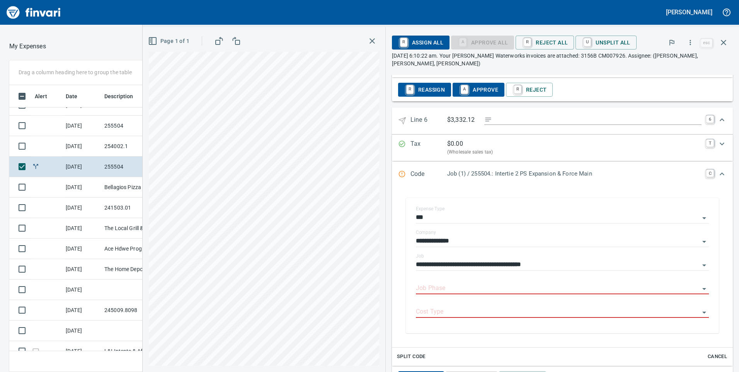
scroll to position [1550, 0]
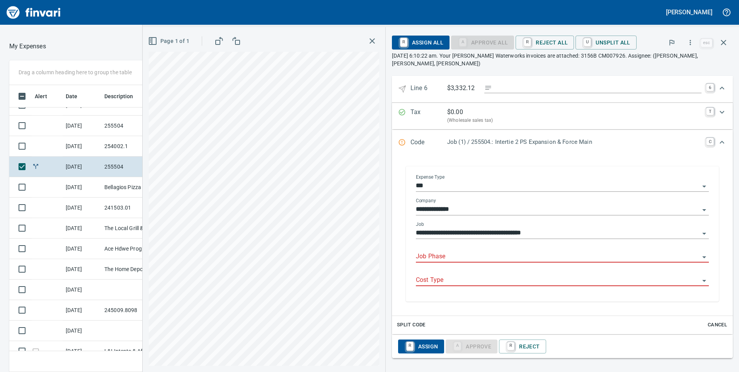
click at [445, 252] on input "Job Phase" at bounding box center [558, 256] width 284 height 11
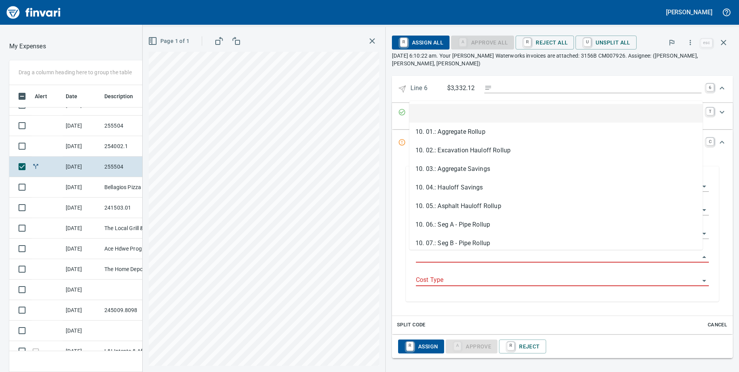
scroll to position [275, 509]
type input "*"
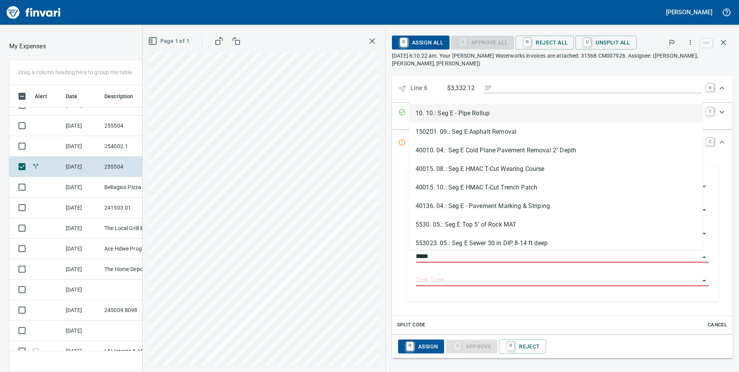
click at [491, 115] on li "10. 10.: Seg E - Pipe Rollup" at bounding box center [555, 113] width 293 height 19
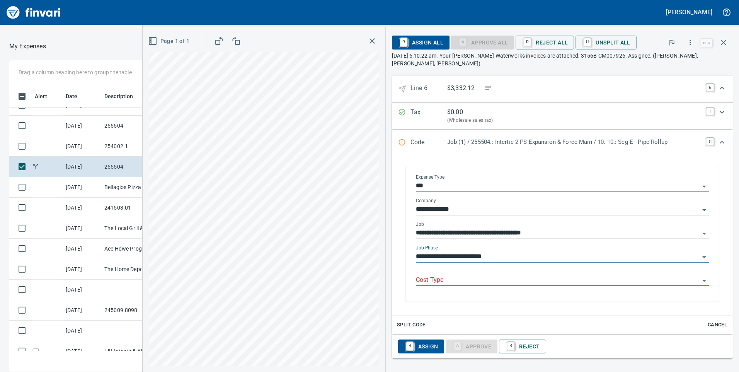
type input "**********"
click at [431, 284] on input "Cost Type" at bounding box center [558, 280] width 284 height 11
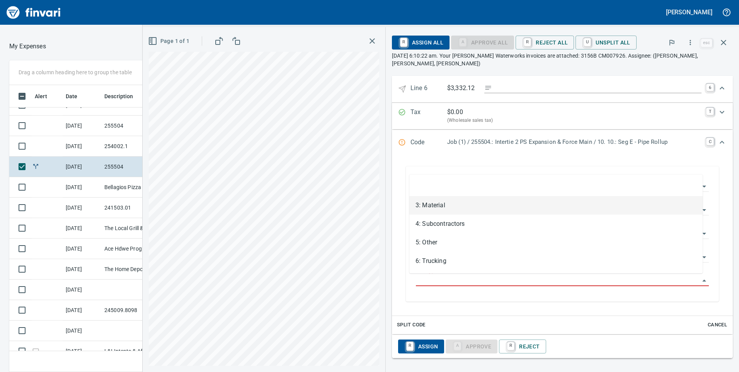
click at [430, 203] on li "3: Material" at bounding box center [555, 205] width 293 height 19
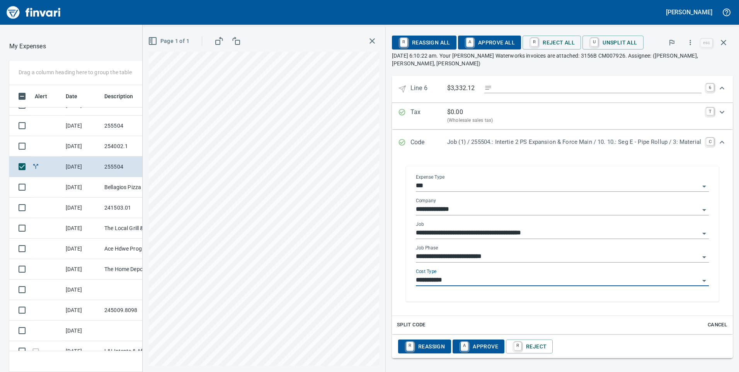
type input "**********"
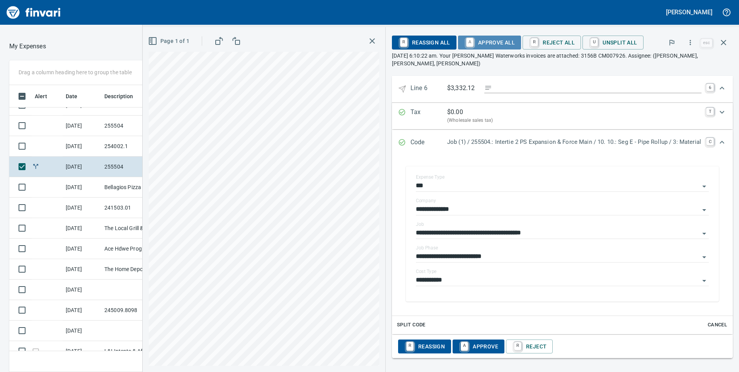
click at [496, 39] on span "A Approve All" at bounding box center [489, 42] width 51 height 13
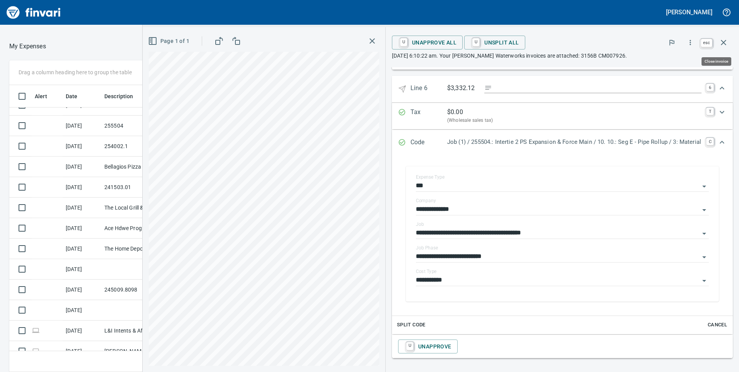
click at [727, 44] on icon "button" at bounding box center [722, 42] width 9 height 9
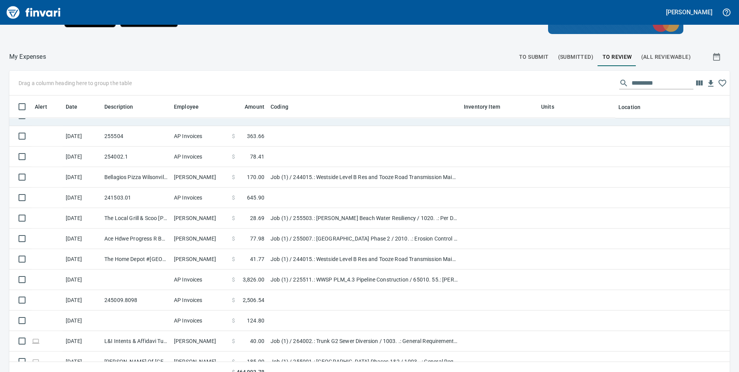
scroll to position [281, 703]
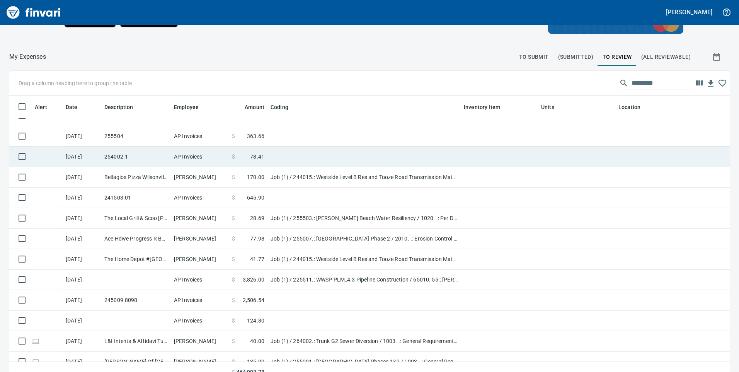
click at [278, 141] on td at bounding box center [363, 136] width 193 height 20
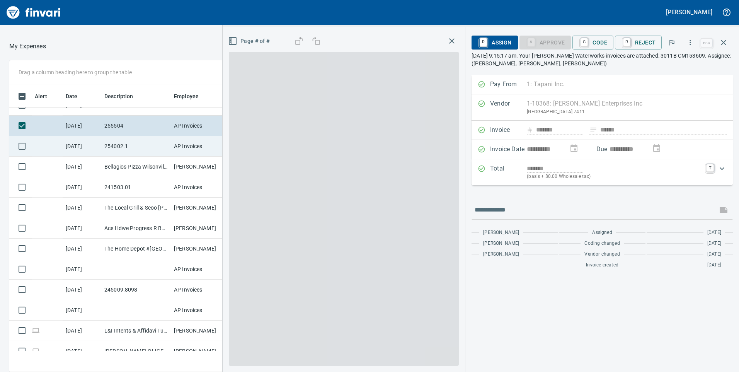
scroll to position [275, 509]
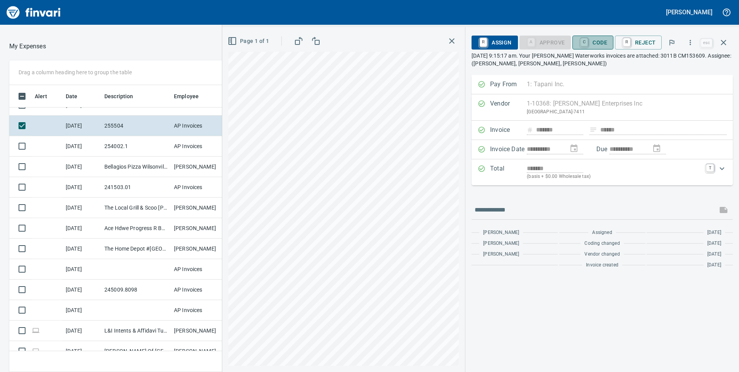
click at [602, 40] on span "C Code" at bounding box center [592, 42] width 29 height 13
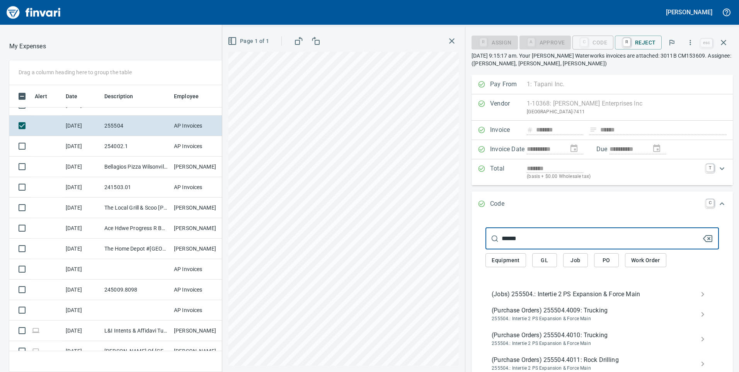
type input "******"
click at [528, 295] on span "(Jobs) 255504.: Intertie 2 PS Expansion & Force Main" at bounding box center [595, 293] width 209 height 9
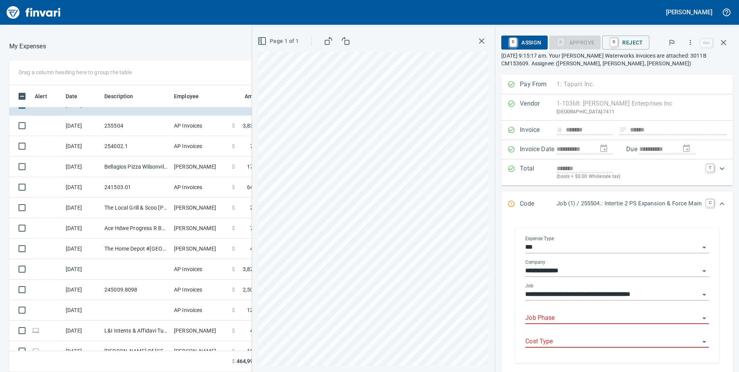
click at [536, 315] on input "Job Phase" at bounding box center [612, 317] width 174 height 11
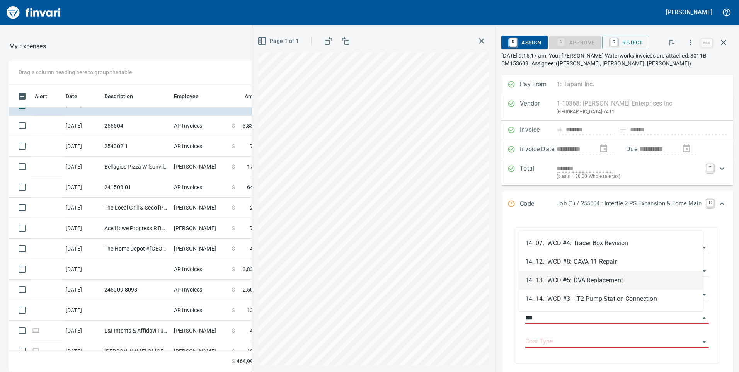
click at [587, 285] on li "14. 13.: WCD #5: DVA Replacement" at bounding box center [611, 280] width 184 height 19
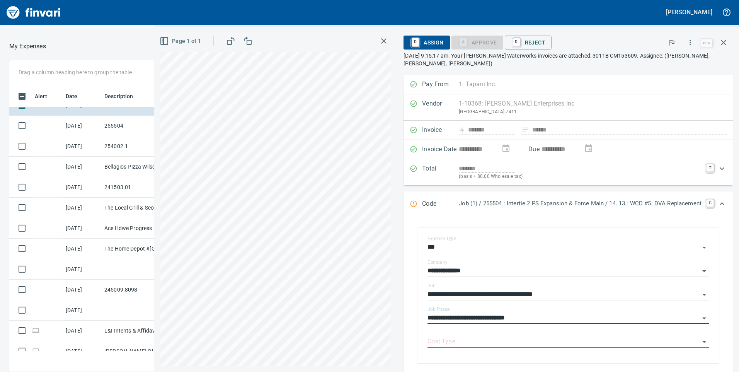
scroll to position [77, 0]
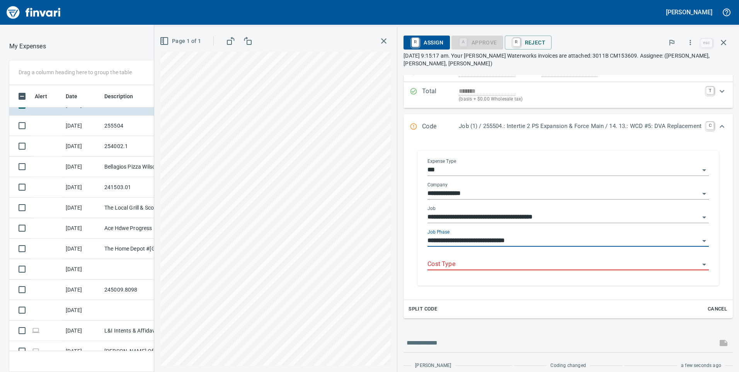
type input "**********"
click at [445, 260] on input "Cost Type" at bounding box center [563, 264] width 272 height 11
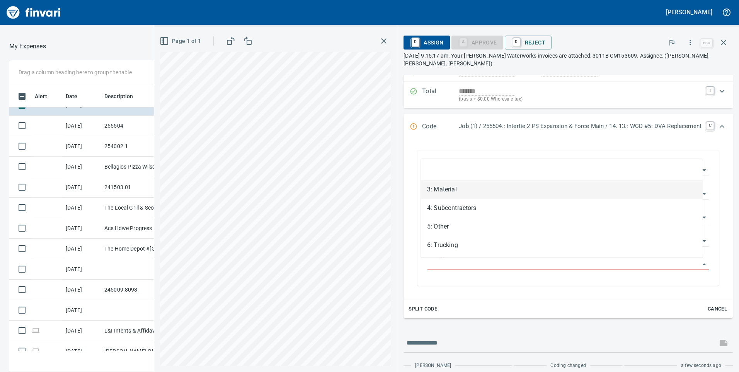
click at [445, 192] on li "3: Material" at bounding box center [562, 189] width 282 height 19
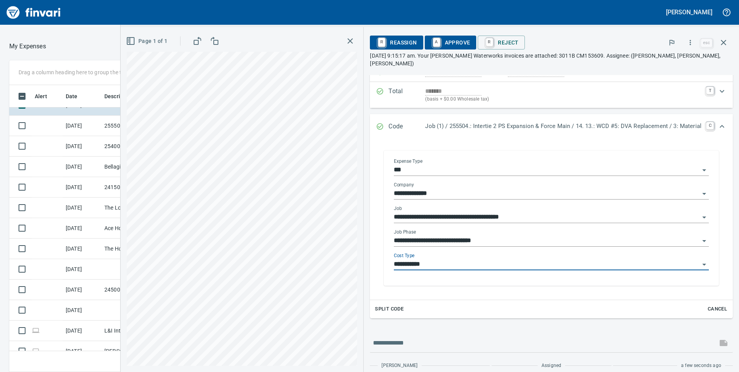
type input "**********"
click at [450, 44] on span "A Approve" at bounding box center [450, 42] width 39 height 13
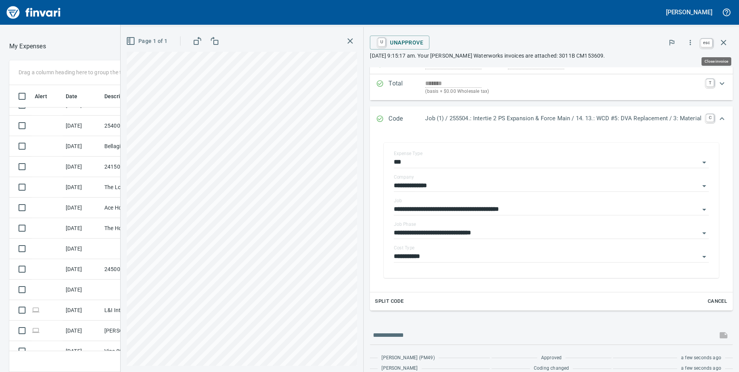
click at [727, 44] on icon "button" at bounding box center [722, 42] width 9 height 9
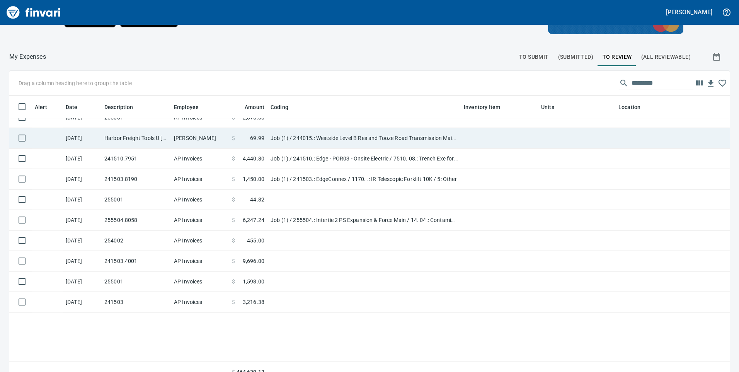
scroll to position [348, 0]
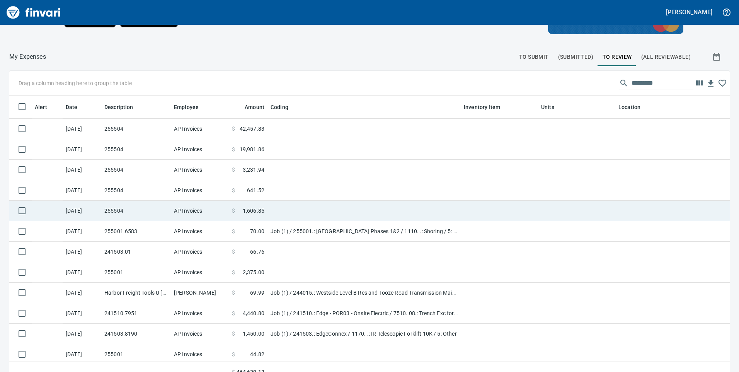
click at [217, 212] on td "AP Invoices" at bounding box center [200, 210] width 58 height 20
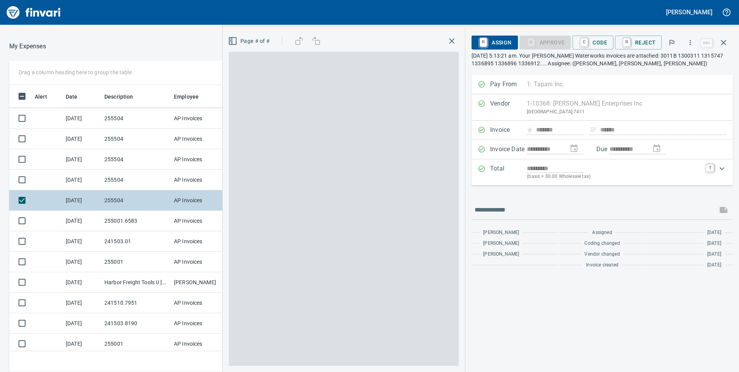
scroll to position [275, 509]
